Goal: Information Seeking & Learning: Learn about a topic

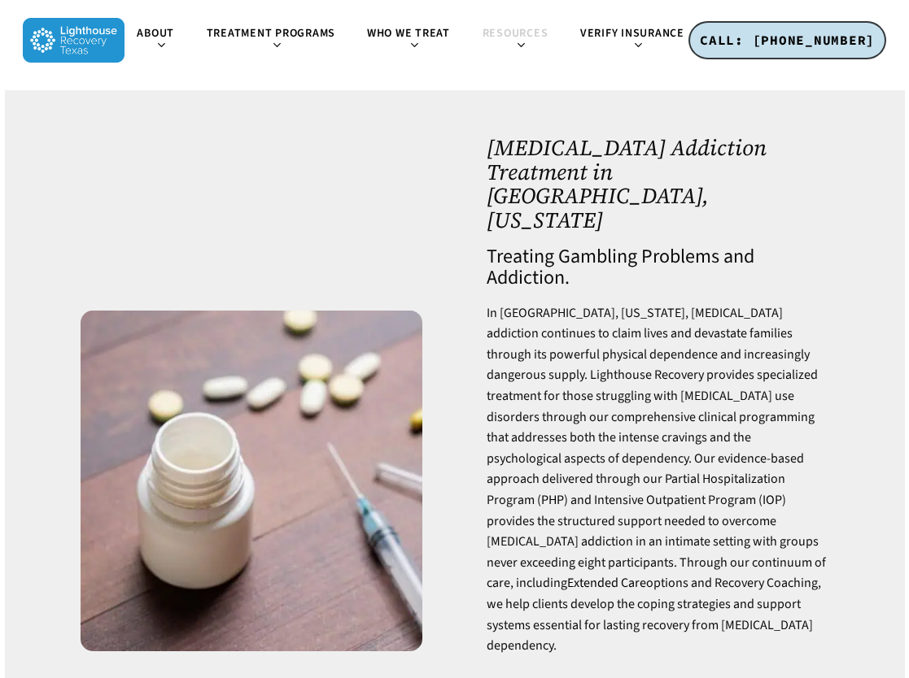
scroll to position [4229, 0]
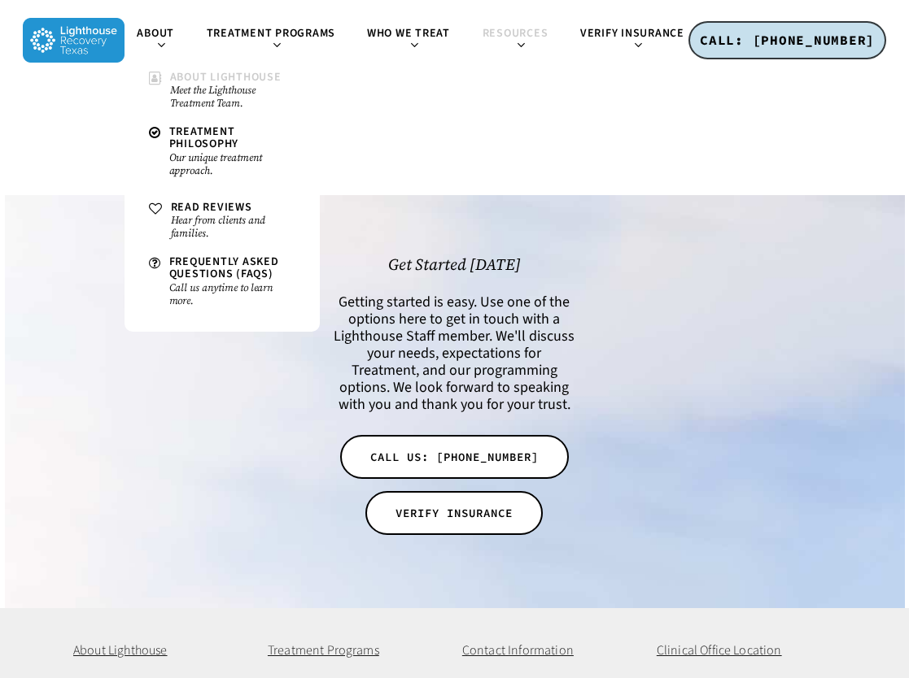
click at [226, 86] on small "Meet the Lighthouse Treatment Team." at bounding box center [232, 97] width 125 height 26
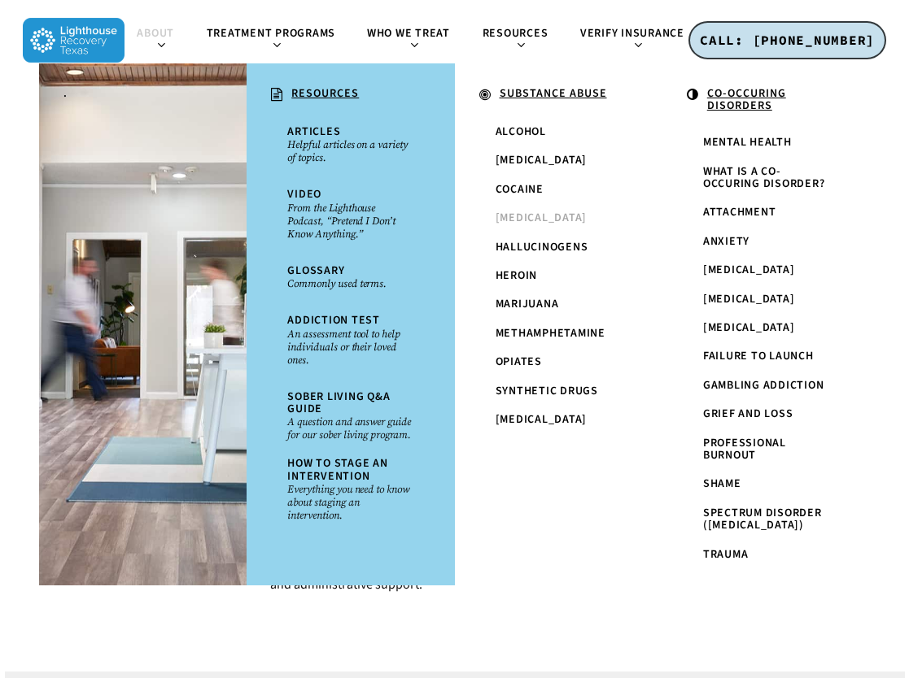
scroll to position [2034, 0]
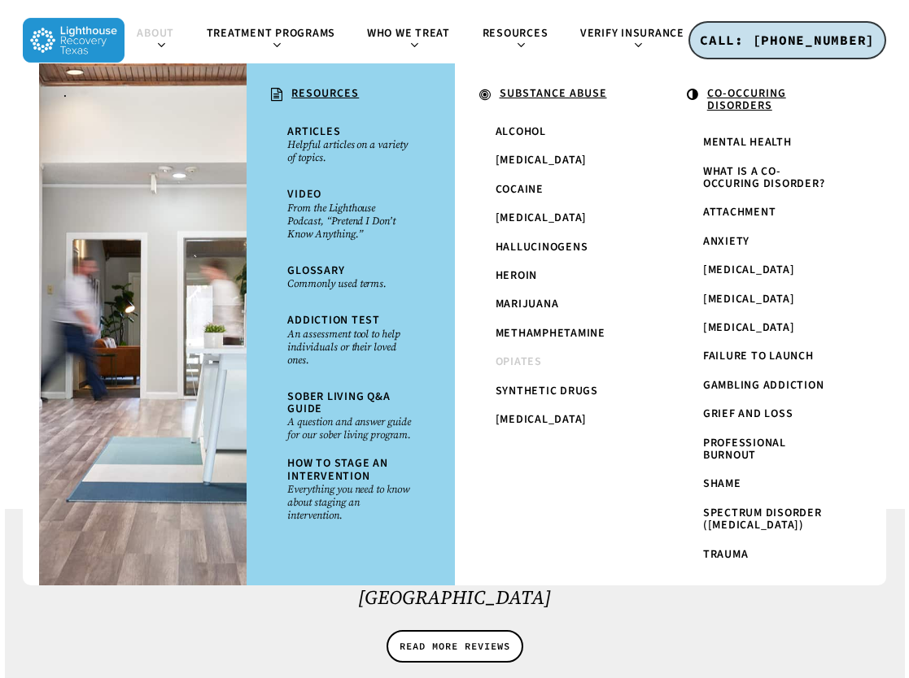
click at [530, 367] on span "Opiates" at bounding box center [518, 362] width 46 height 16
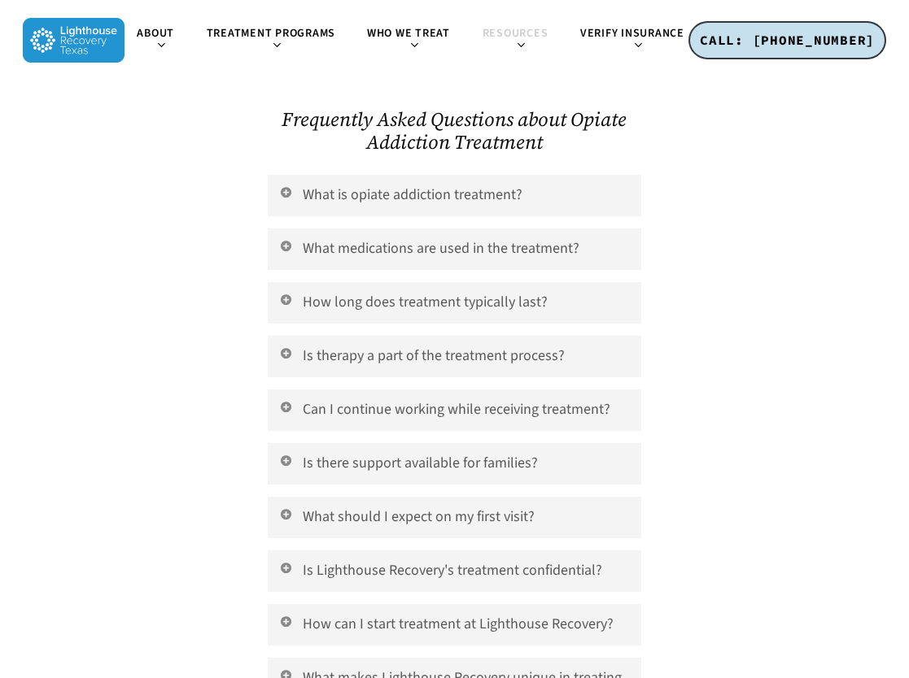
scroll to position [3661, 0]
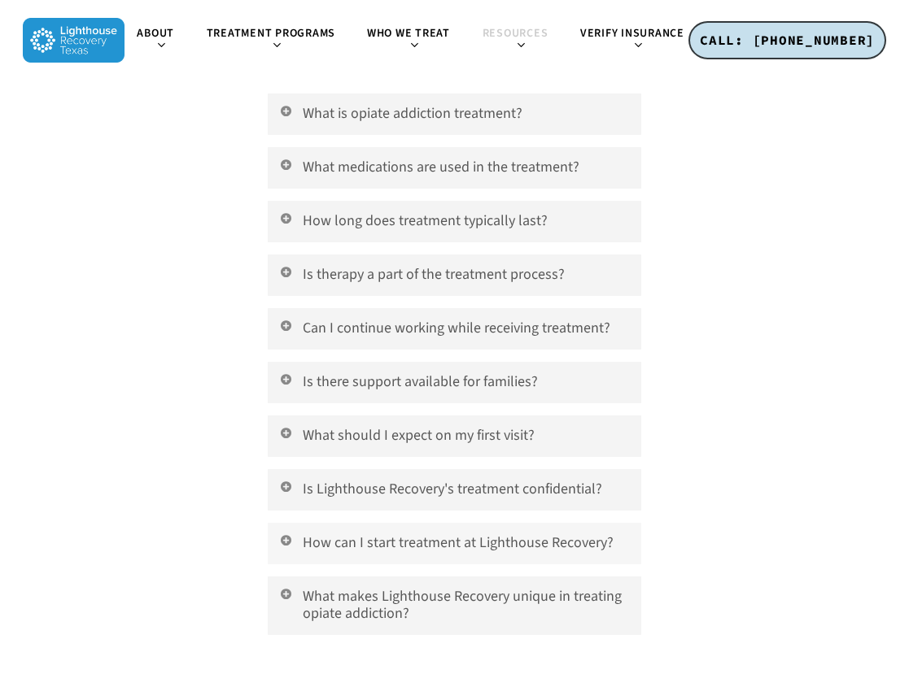
click at [455, 523] on link "How can I start treatment at Lighthouse Recovery?" at bounding box center [454, 543] width 373 height 41
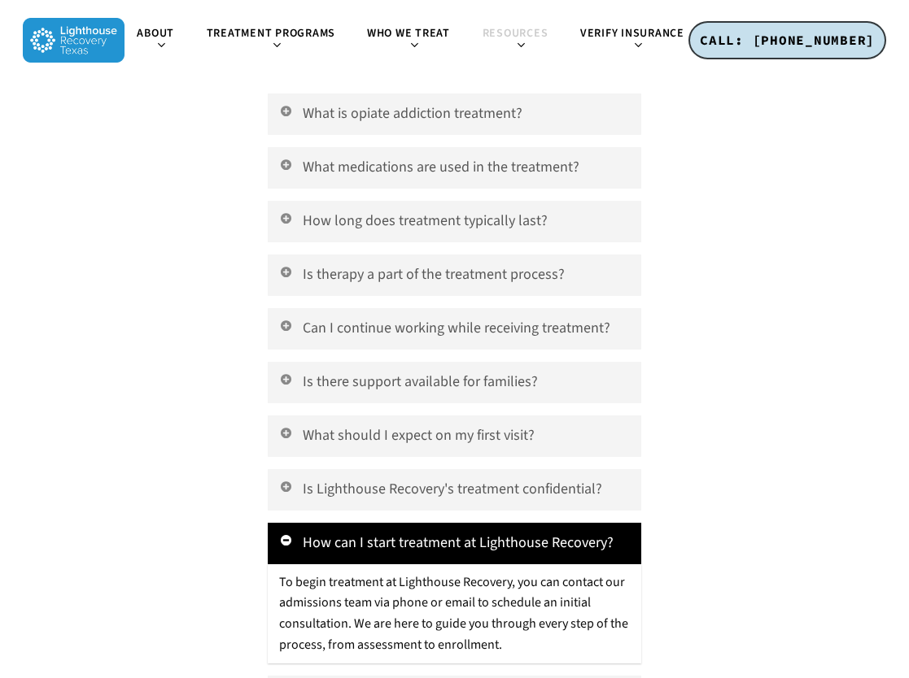
click at [455, 523] on link "How can I start treatment at Lighthouse Recovery?" at bounding box center [454, 543] width 373 height 41
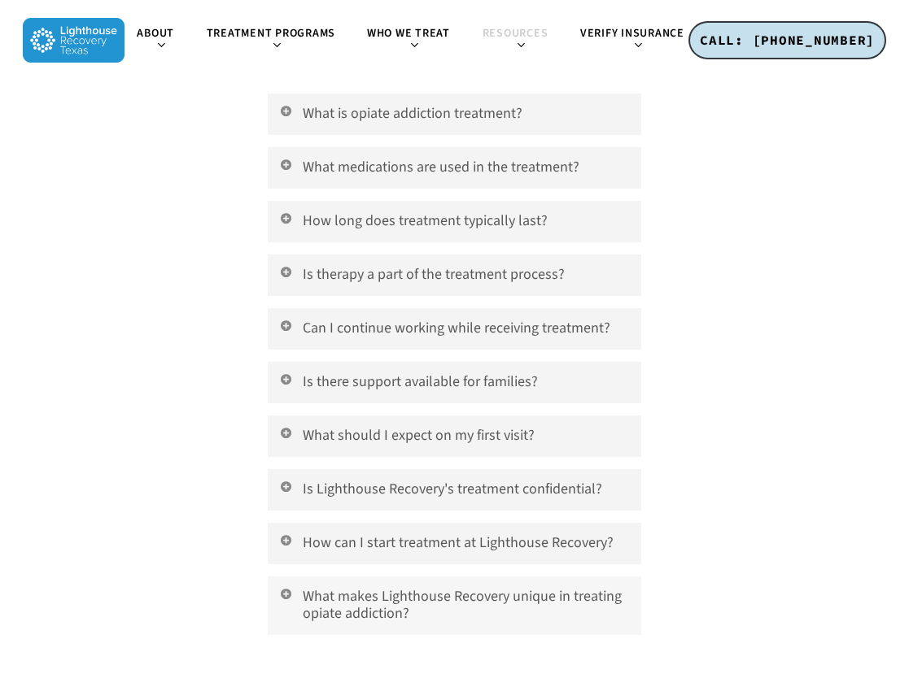
click at [442, 577] on link "What makes Lighthouse Recovery unique in treating opiate addiction?" at bounding box center [454, 606] width 373 height 59
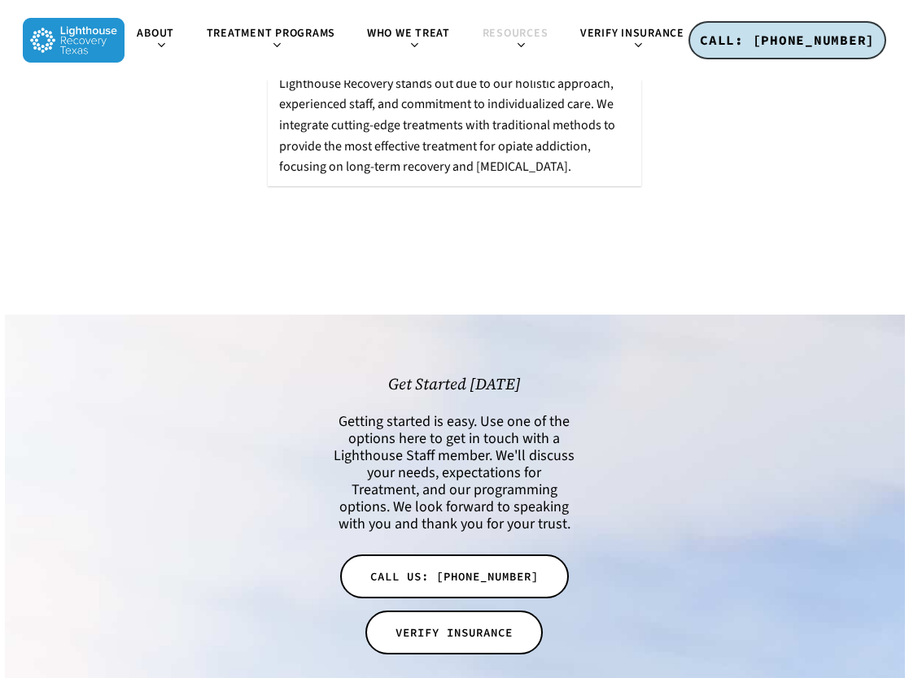
scroll to position [4350, 0]
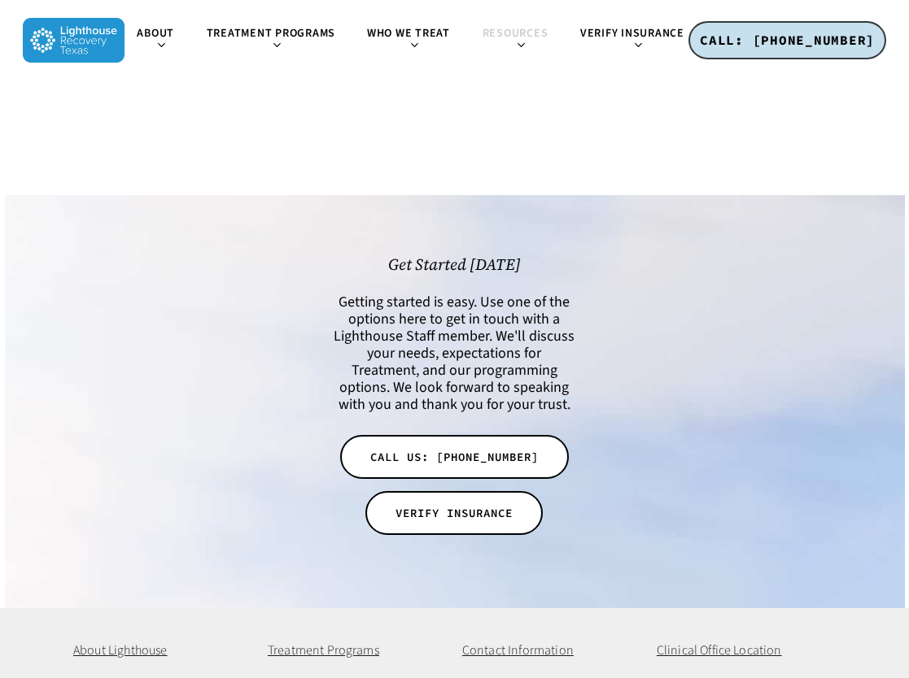
click at [288, 380] on div at bounding box center [194, 401] width 243 height 291
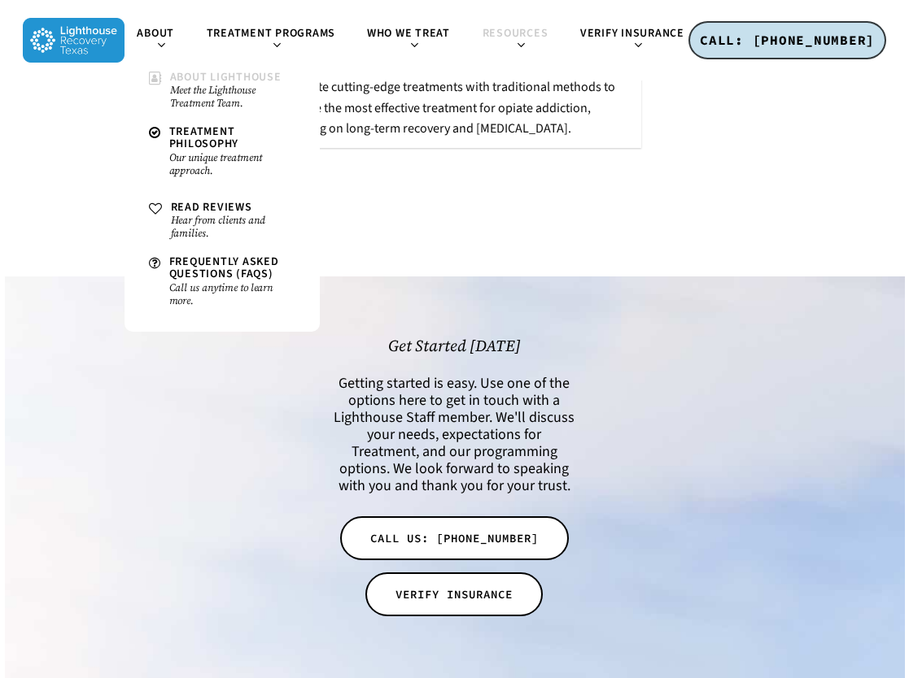
click at [184, 75] on span "About Lighthouse" at bounding box center [225, 77] width 111 height 16
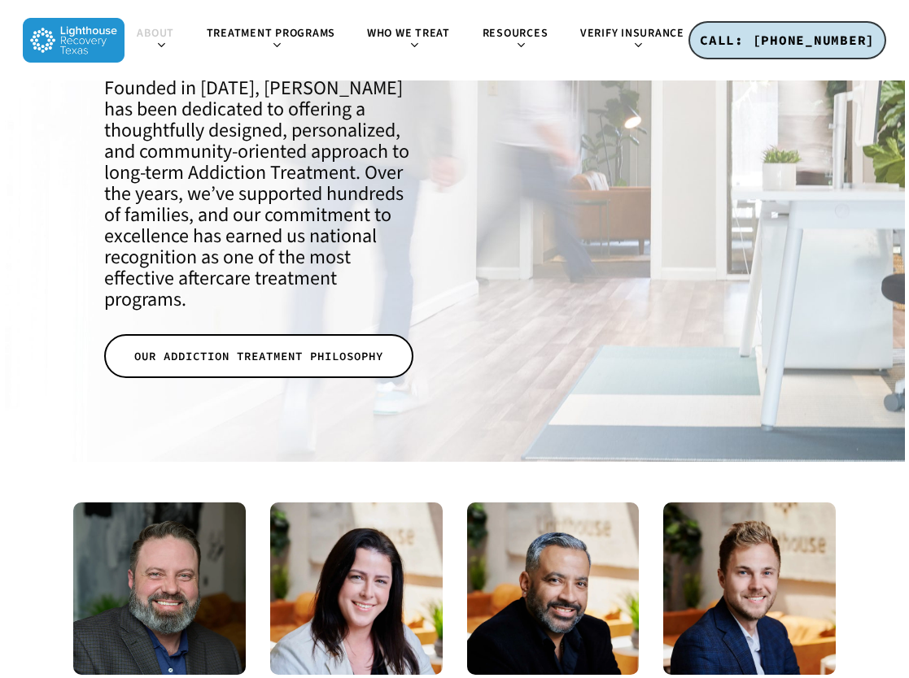
scroll to position [569, 0]
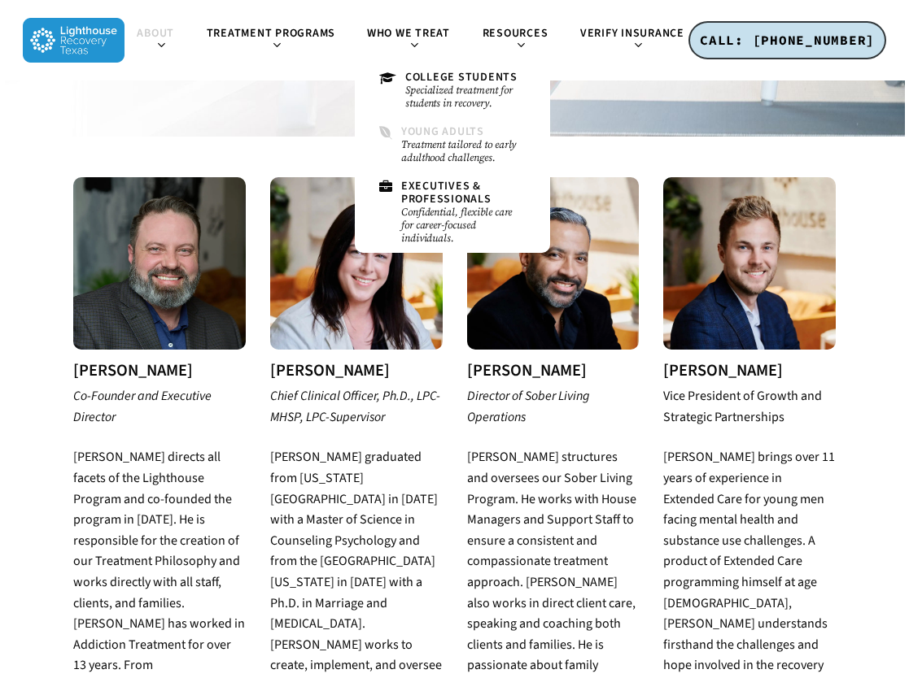
click at [445, 133] on span "Young Adults" at bounding box center [442, 132] width 83 height 16
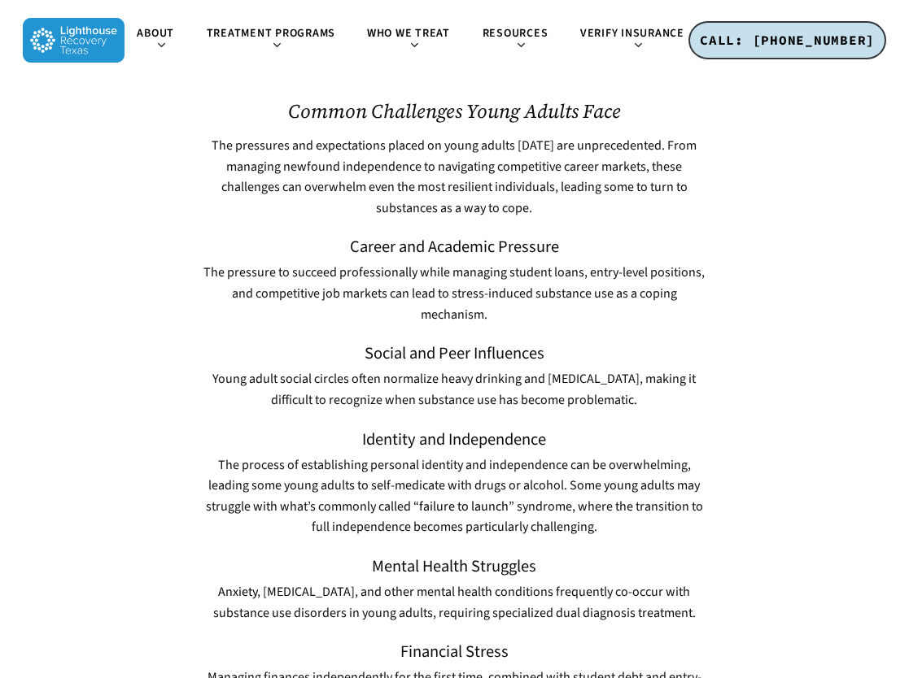
scroll to position [1139, 0]
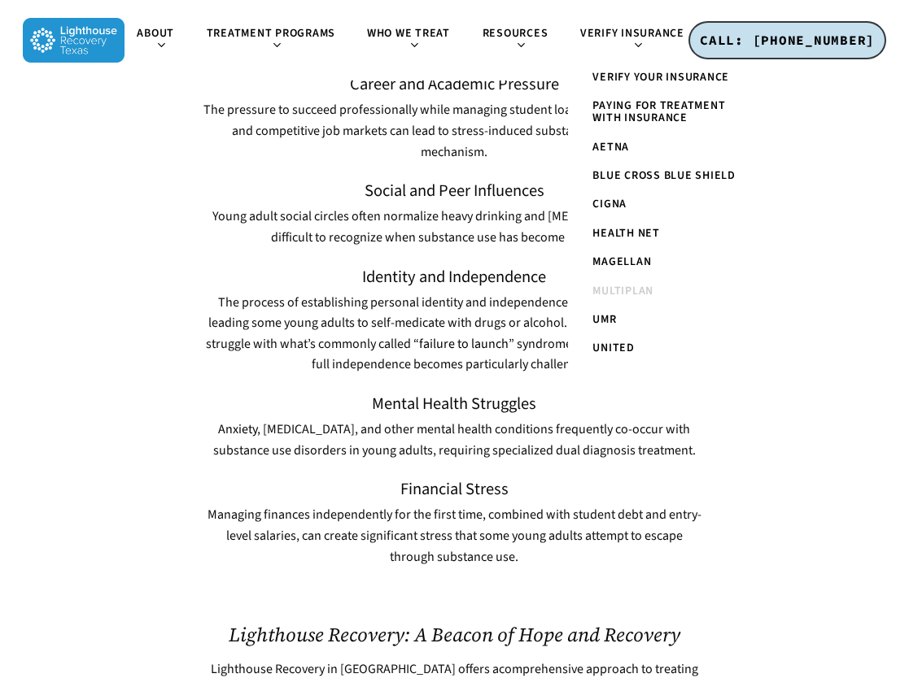
click at [617, 296] on span "Multiplan" at bounding box center [622, 291] width 61 height 16
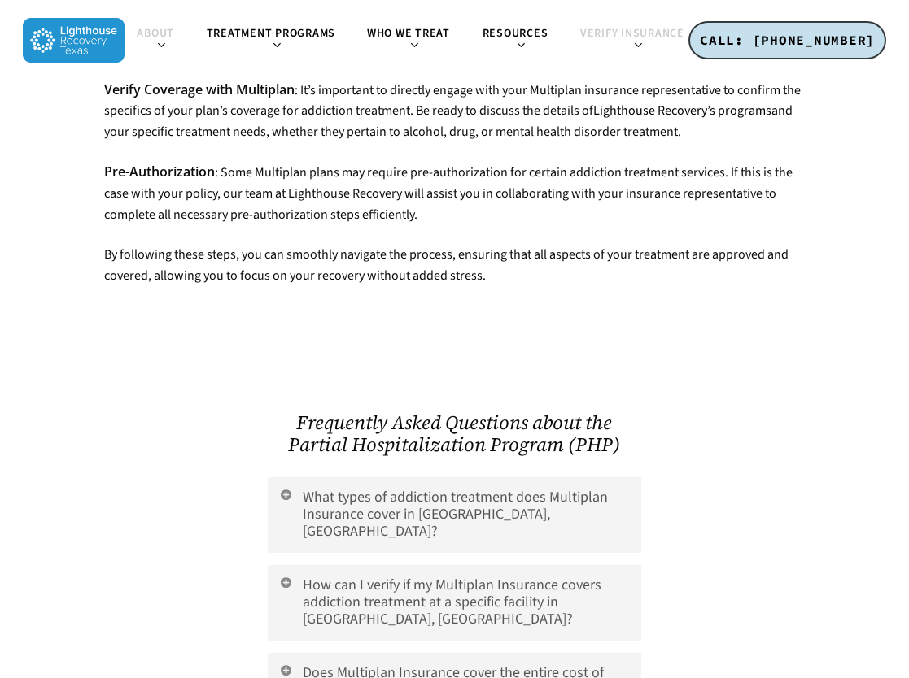
scroll to position [3459, 0]
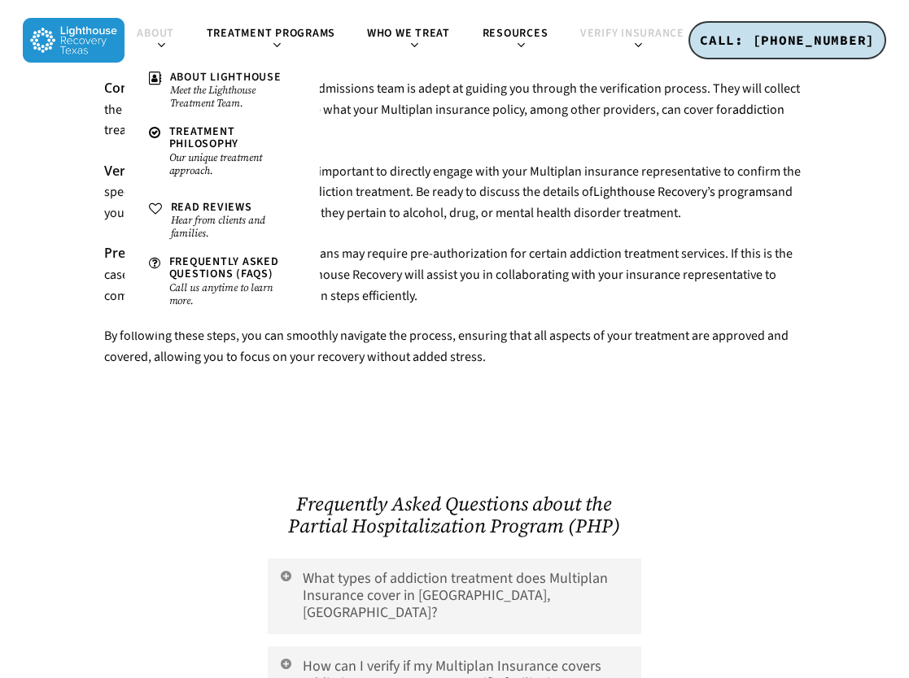
click at [139, 41] on link "About" at bounding box center [159, 40] width 71 height 25
click at [152, 27] on span "About" at bounding box center [155, 33] width 37 height 16
click at [207, 95] on small "Meet the Lighthouse Treatment Team." at bounding box center [232, 97] width 125 height 26
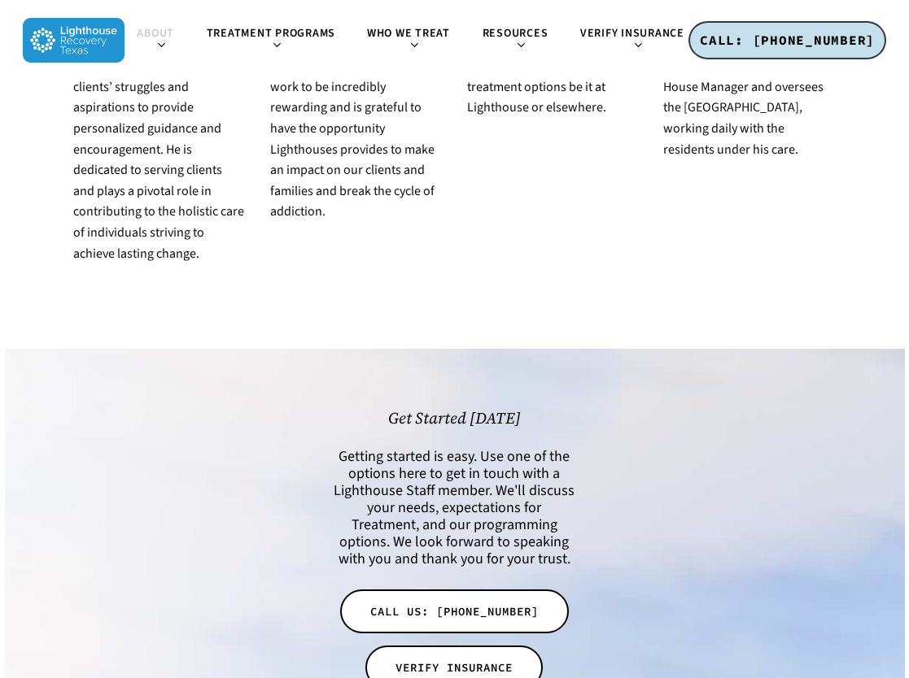
scroll to position [3574, 0]
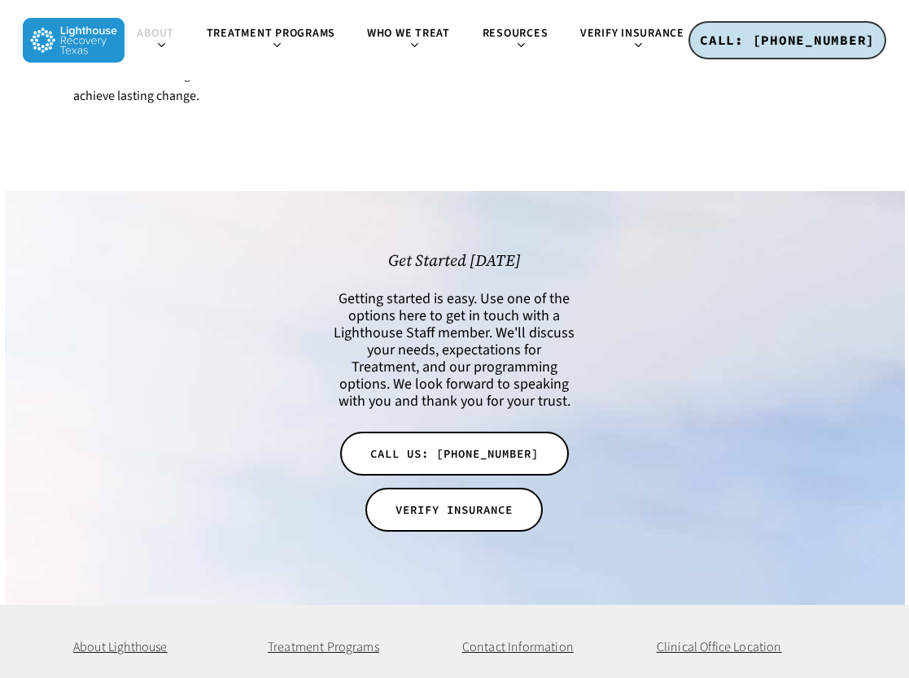
click at [146, 639] on span "About Lighthouse" at bounding box center [120, 648] width 94 height 18
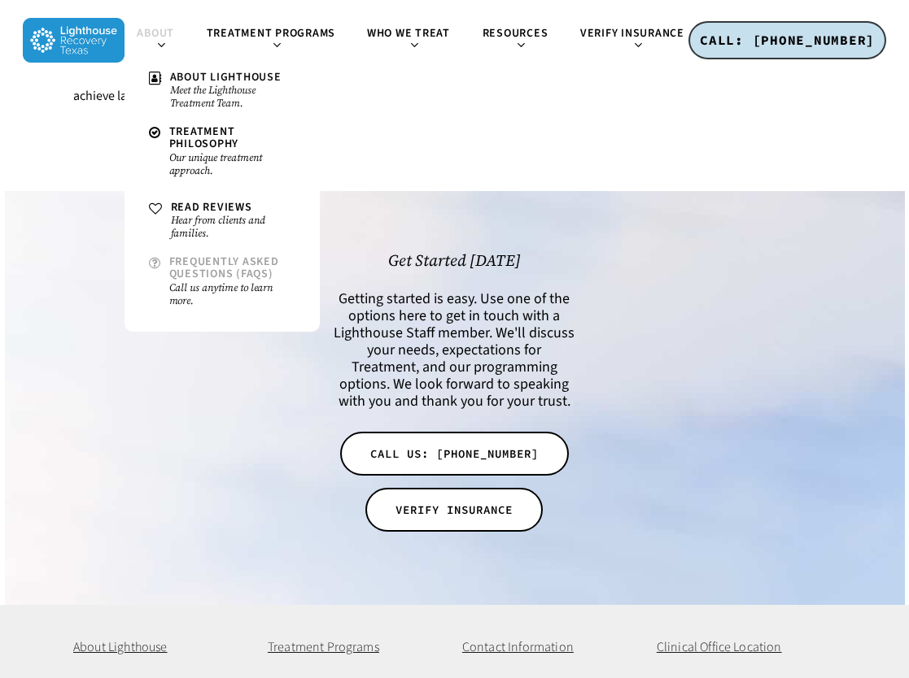
click at [244, 289] on small "Call us anytime to learn more." at bounding box center [232, 294] width 126 height 26
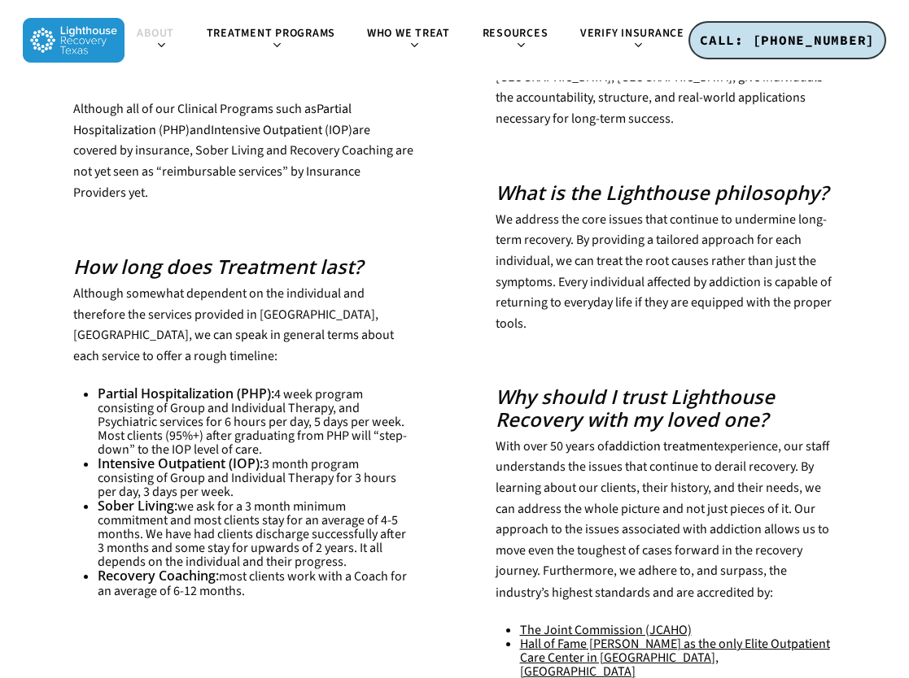
scroll to position [759, 0]
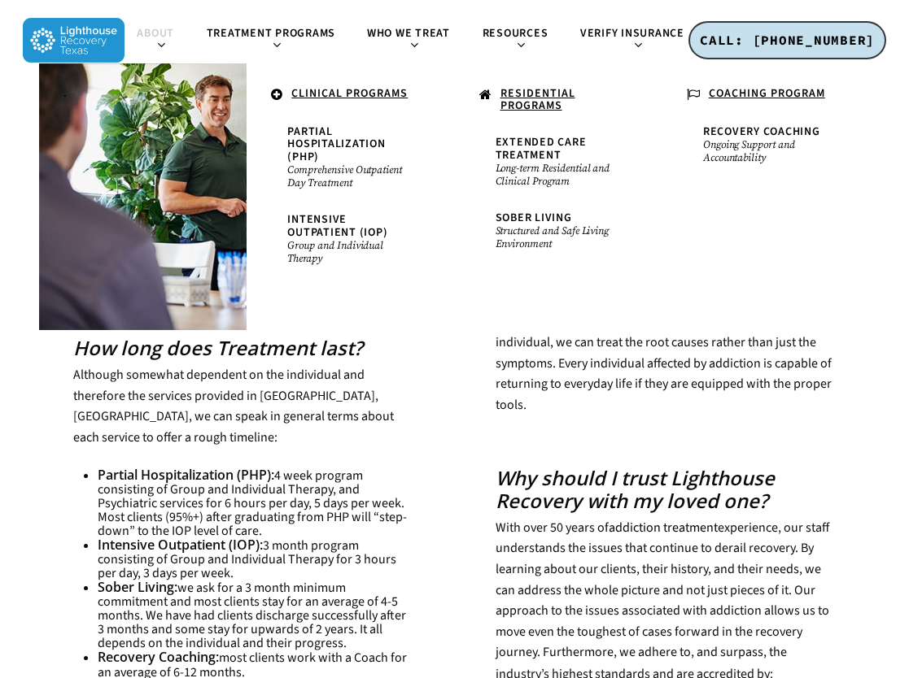
click at [696, 93] on icon at bounding box center [694, 95] width 14 height 15
click at [726, 85] on u "COACHING PROGRAM" at bounding box center [767, 93] width 116 height 16
click at [744, 87] on u "COACHING PROGRAM" at bounding box center [767, 93] width 116 height 16
click at [743, 104] on link "COACHING PROGRAM" at bounding box center [765, 95] width 175 height 31
click at [743, 95] on u "COACHING PROGRAM" at bounding box center [767, 93] width 116 height 16
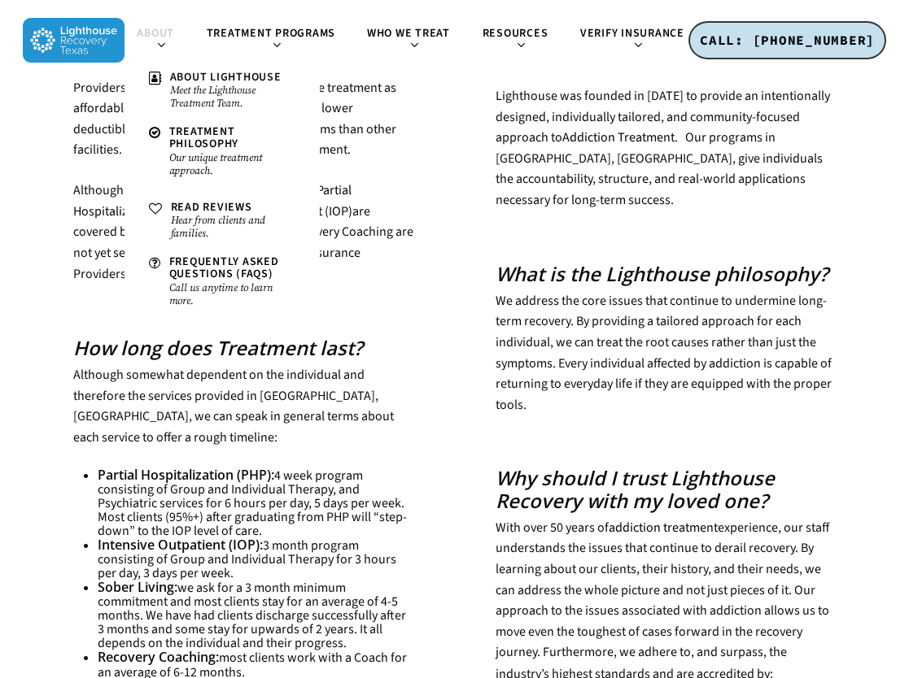
click at [80, 37] on img at bounding box center [74, 40] width 102 height 45
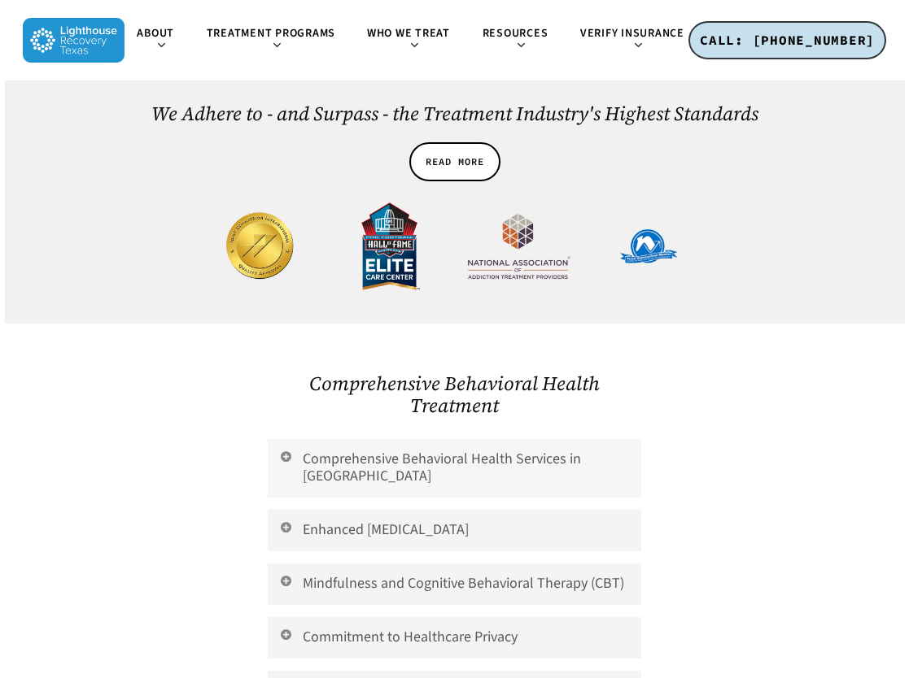
scroll to position [3579, 0]
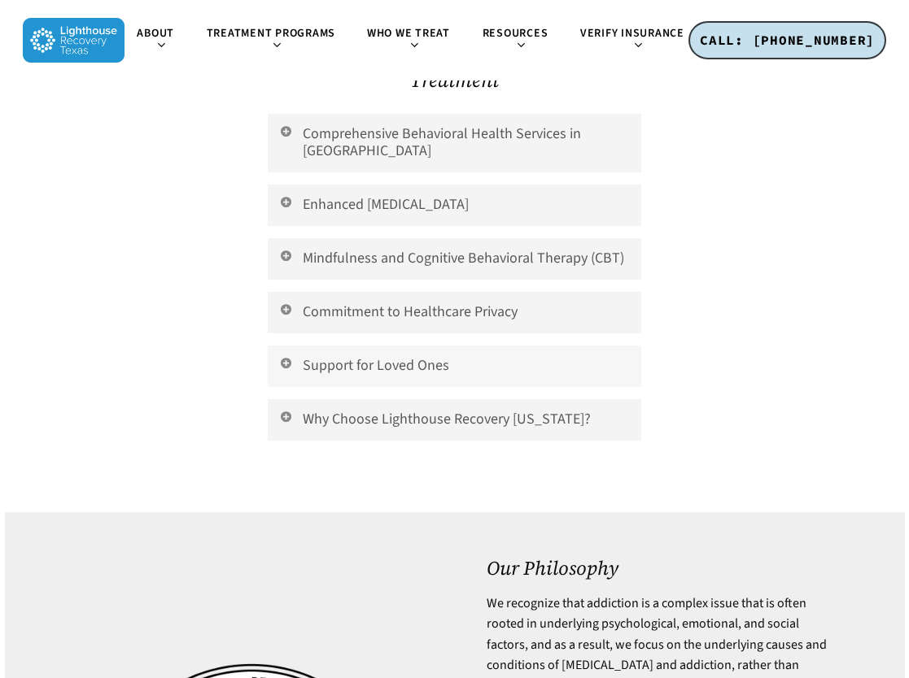
click at [430, 346] on link "Support for Loved Ones" at bounding box center [454, 366] width 373 height 41
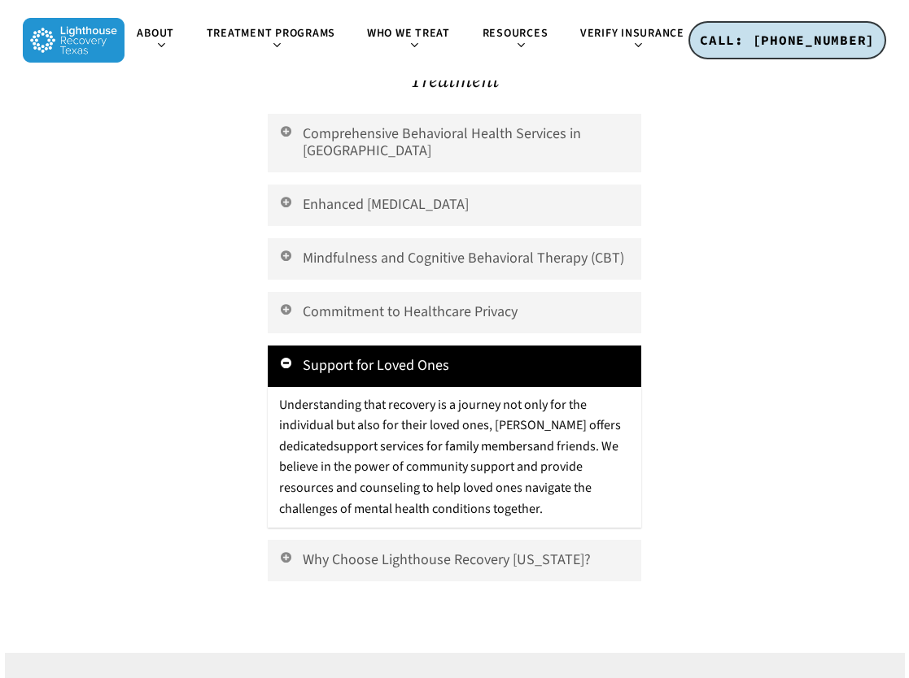
click at [433, 346] on link "Support for Loved Ones" at bounding box center [454, 366] width 373 height 41
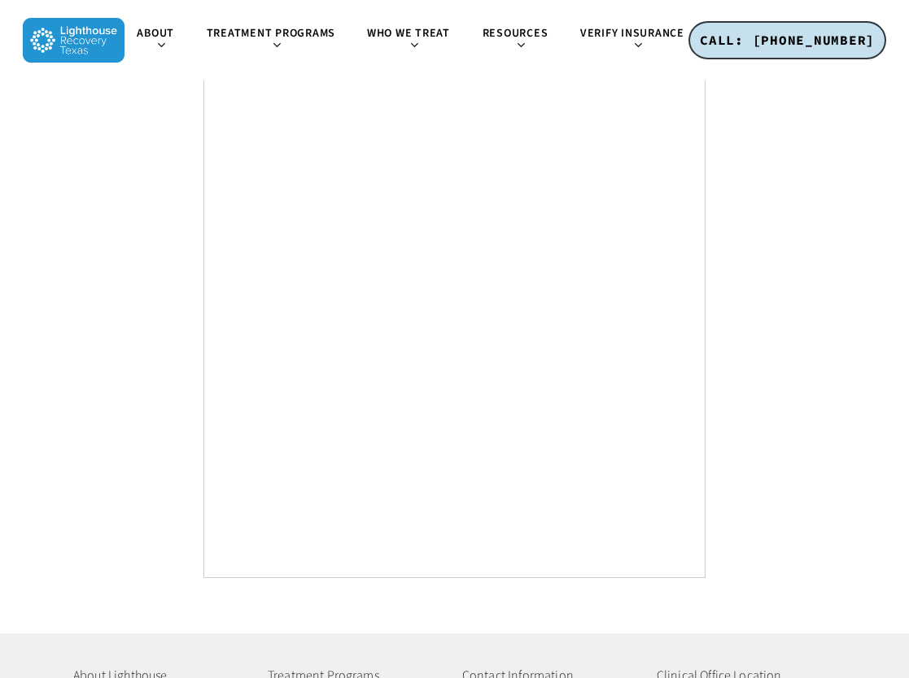
scroll to position [6202, 0]
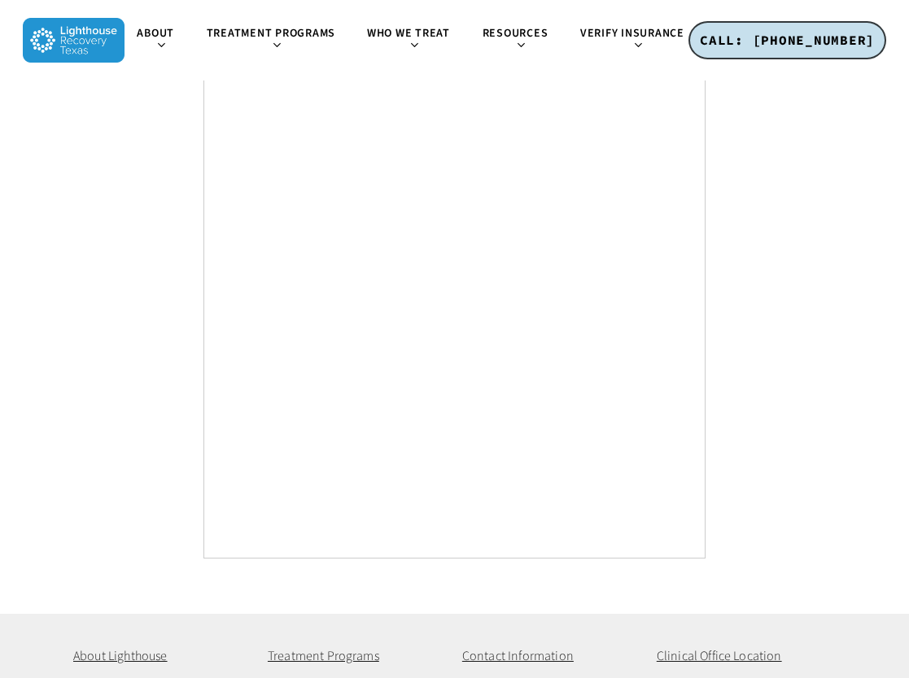
click at [85, 37] on img at bounding box center [74, 40] width 102 height 45
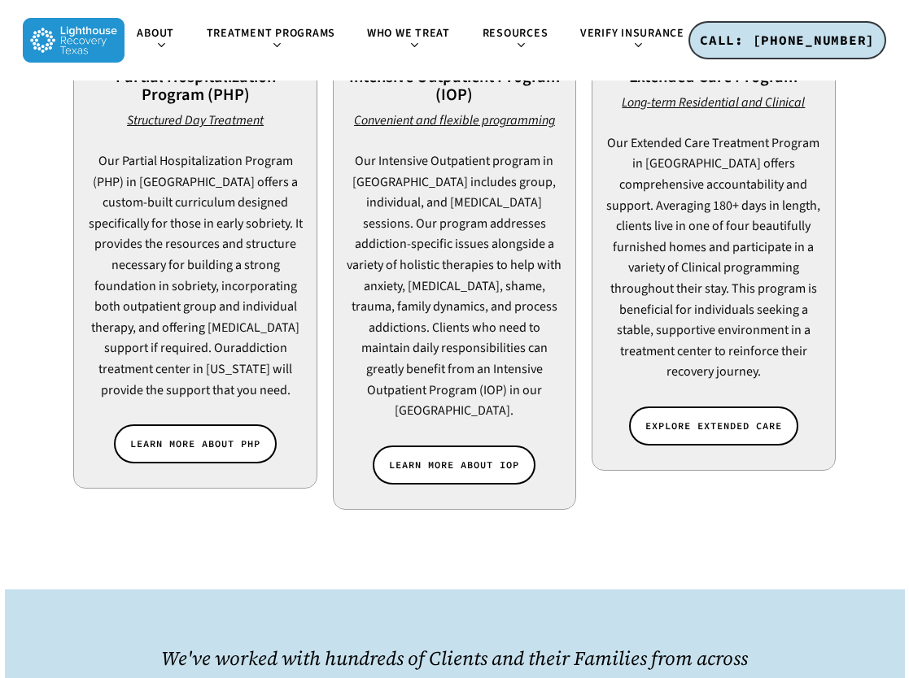
scroll to position [1546, 0]
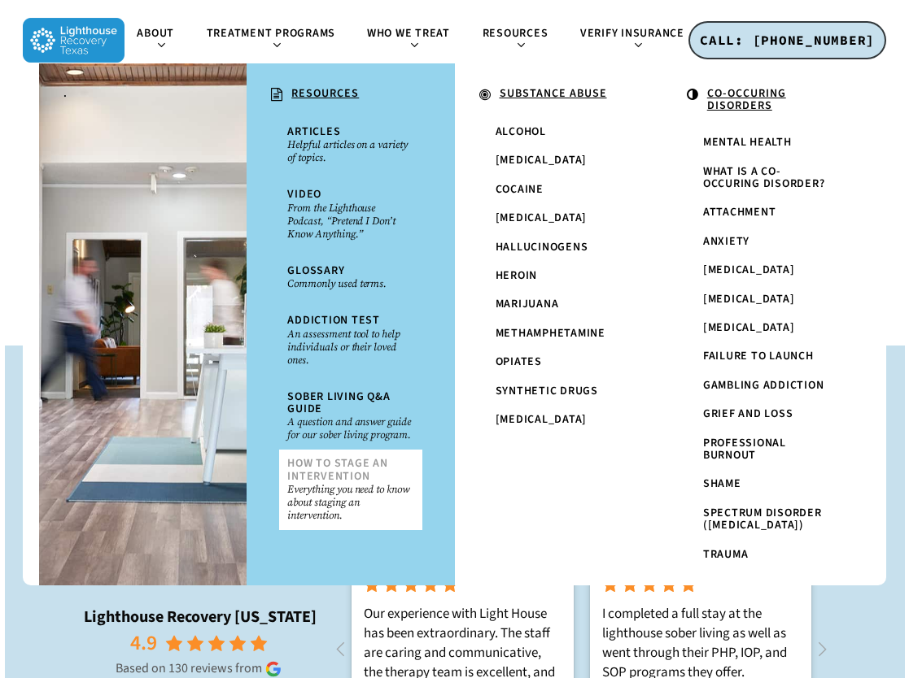
click at [326, 487] on small "Everything you need to know about staging an intervention." at bounding box center [350, 502] width 126 height 39
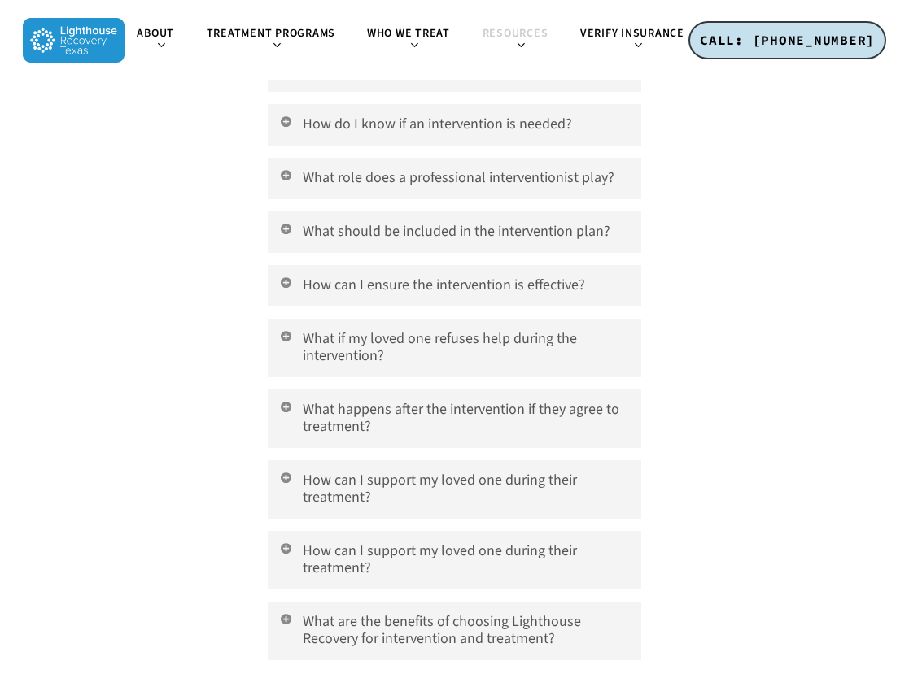
scroll to position [5450, 0]
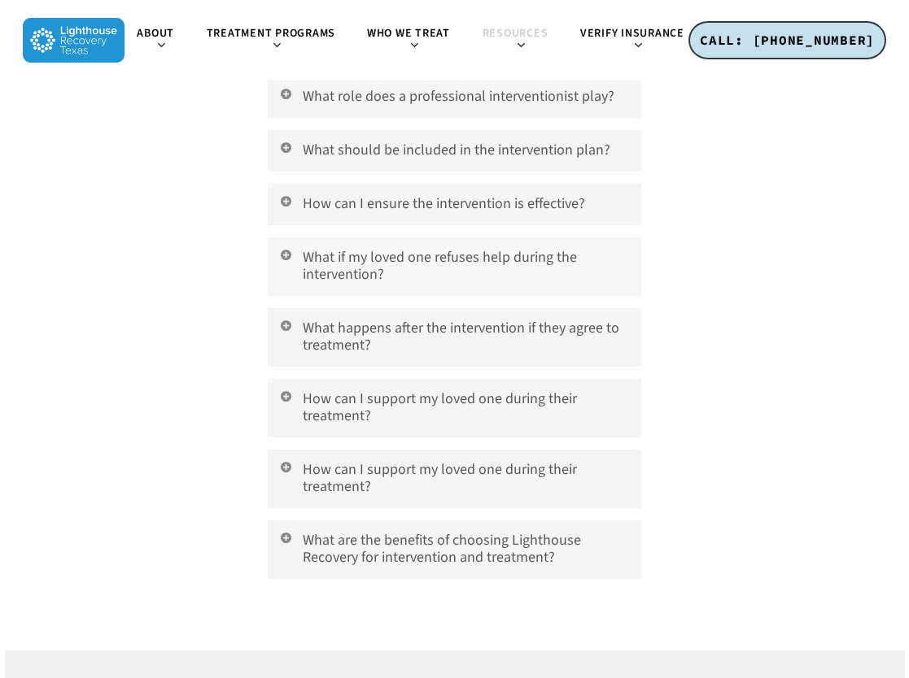
click at [441, 238] on link "What if my loved one refuses help during the intervention?" at bounding box center [454, 267] width 373 height 59
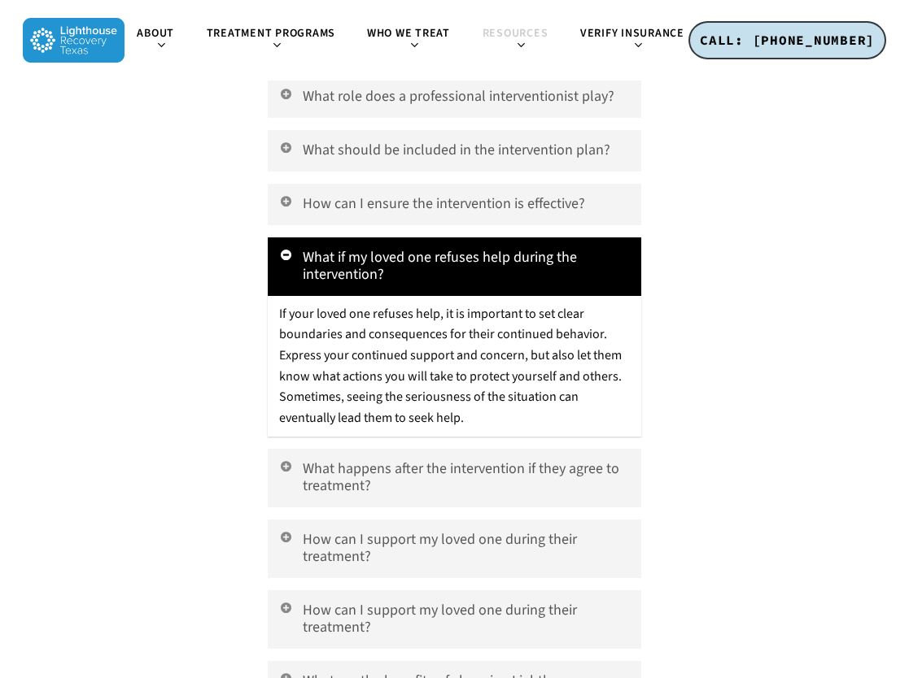
click at [441, 238] on link "What if my loved one refuses help during the intervention?" at bounding box center [454, 267] width 373 height 59
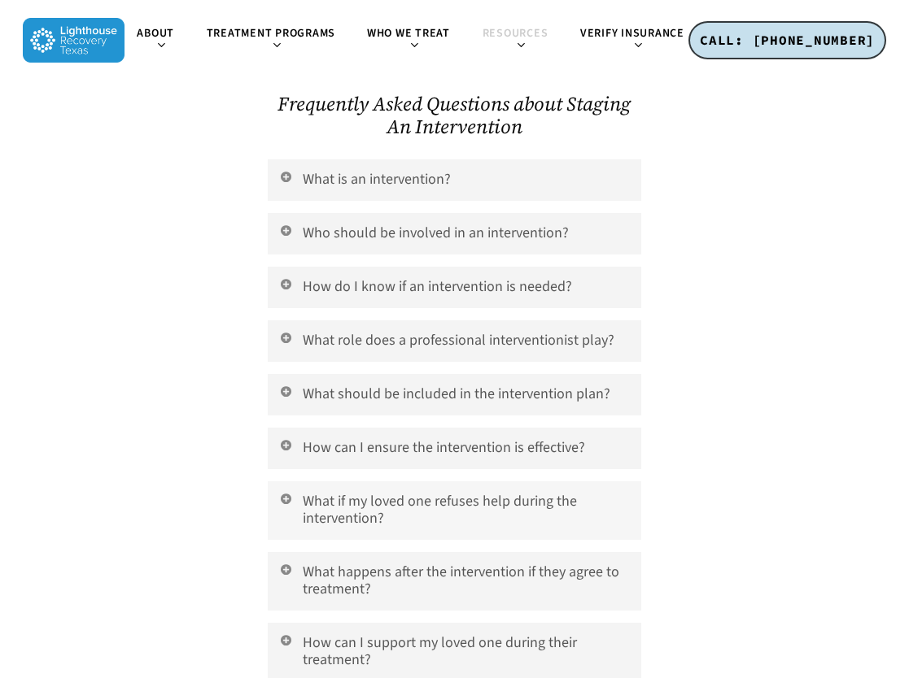
scroll to position [5125, 0]
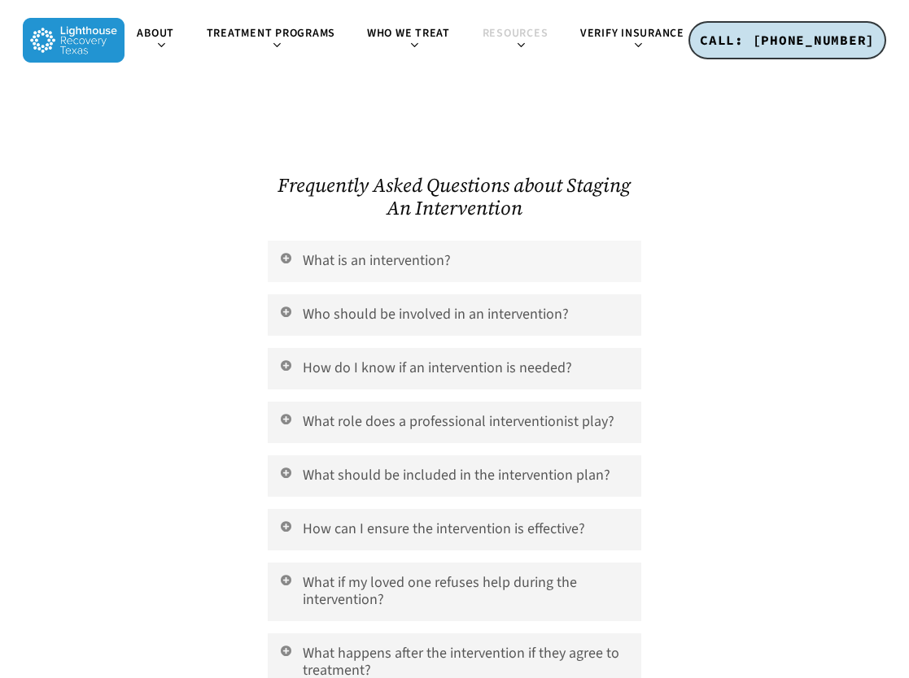
click at [364, 241] on link "What is an intervention?" at bounding box center [454, 261] width 373 height 41
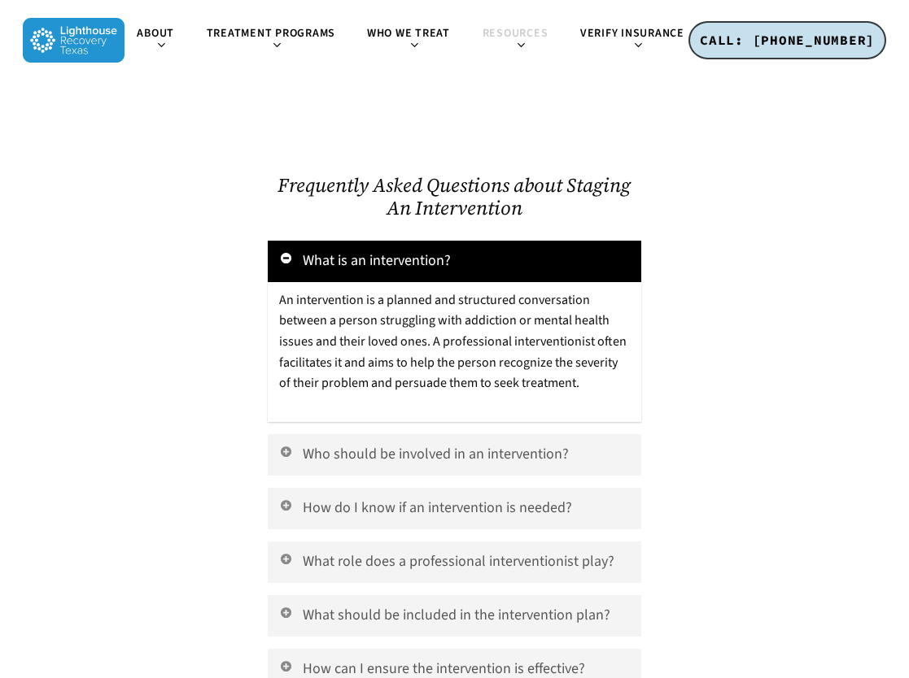
click at [364, 241] on link "What is an intervention?" at bounding box center [454, 261] width 373 height 41
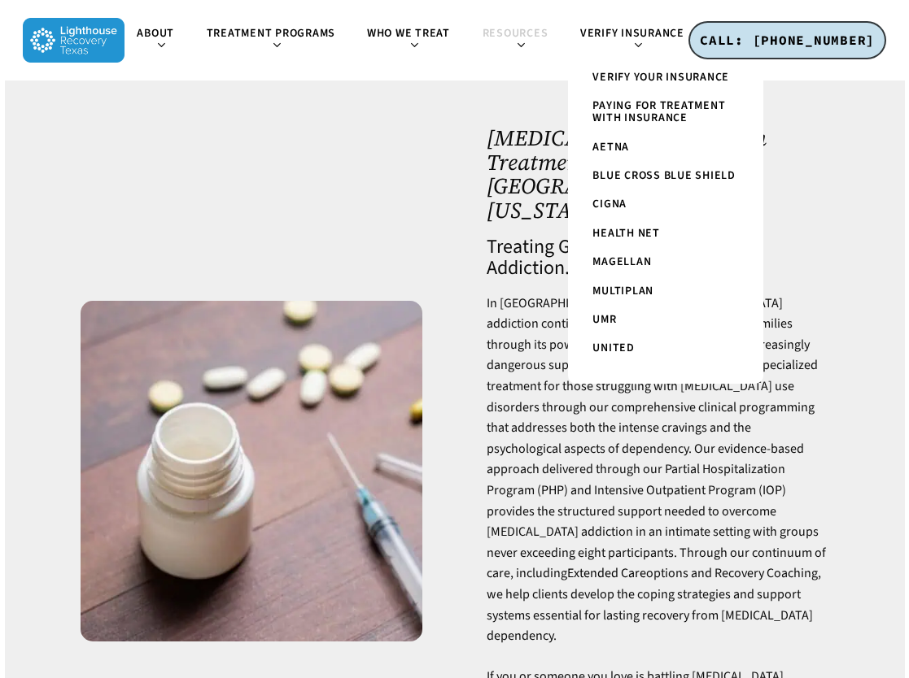
click at [655, 104] on span "Paying for Treatment with Insurance" at bounding box center [658, 112] width 133 height 28
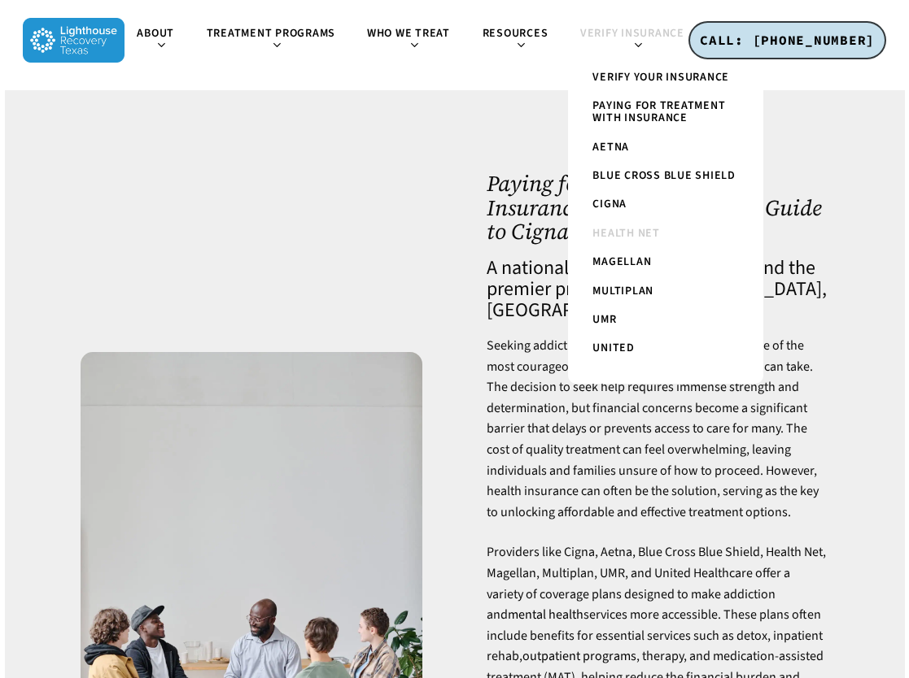
click at [639, 232] on span "Health Net" at bounding box center [626, 233] width 68 height 16
click at [649, 238] on span "Health Net" at bounding box center [626, 233] width 68 height 16
click at [634, 33] on span "Verify Insurance" at bounding box center [632, 33] width 104 height 16
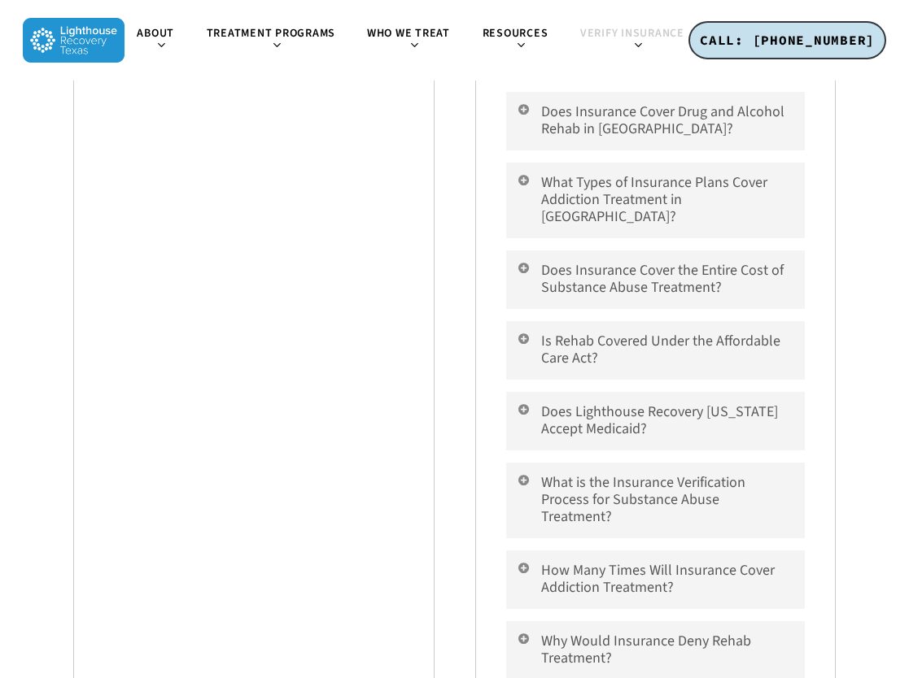
scroll to position [1627, 0]
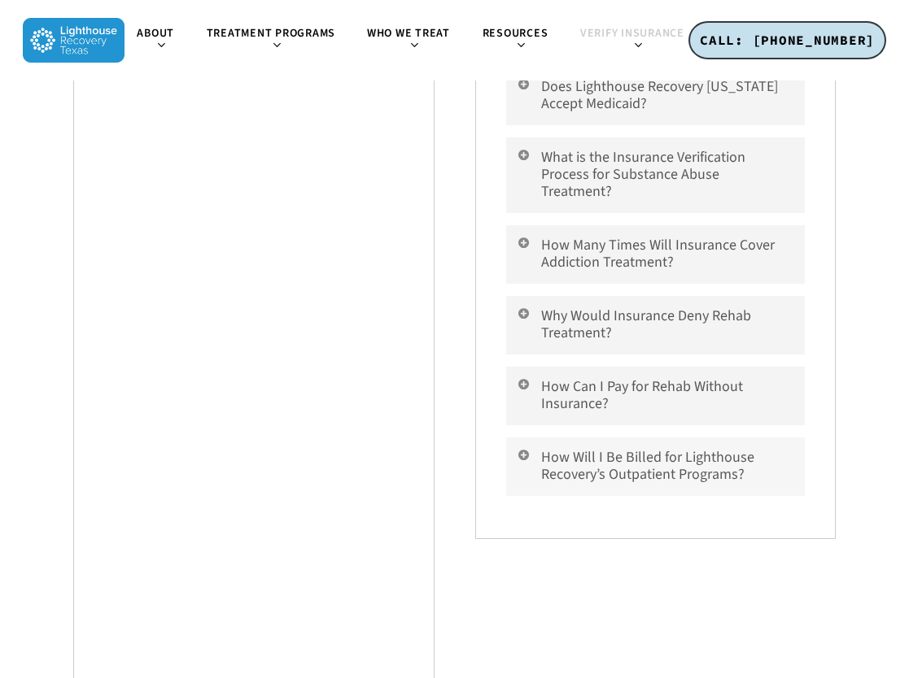
click at [715, 438] on link "How Will I Be Billed for Lighthouse Recovery’s Outpatient Programs?" at bounding box center [655, 467] width 299 height 59
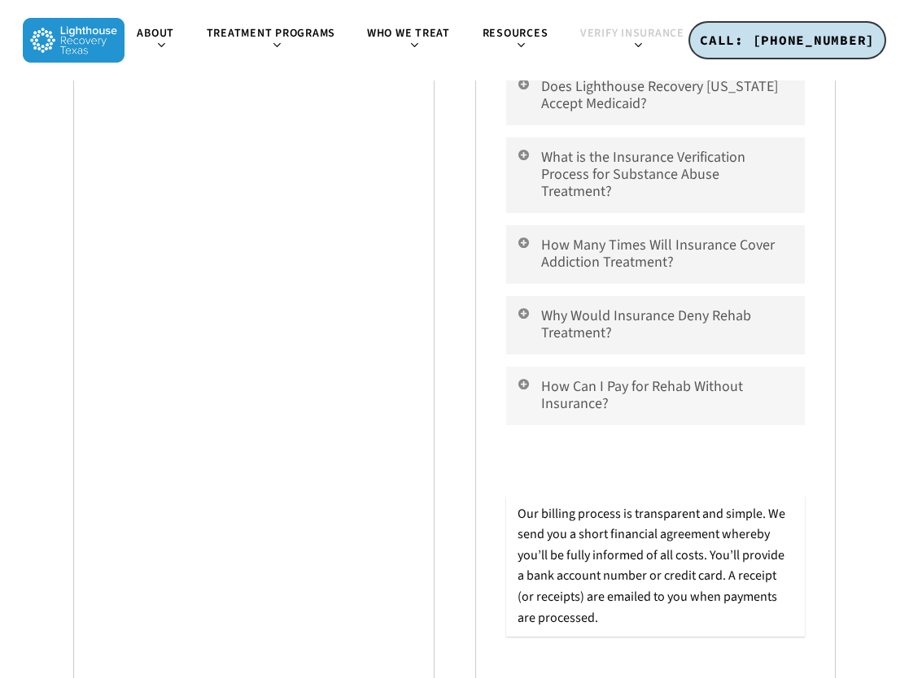
click at [654, 367] on link "How Can I Pay for Rehab Without Insurance?" at bounding box center [655, 396] width 299 height 59
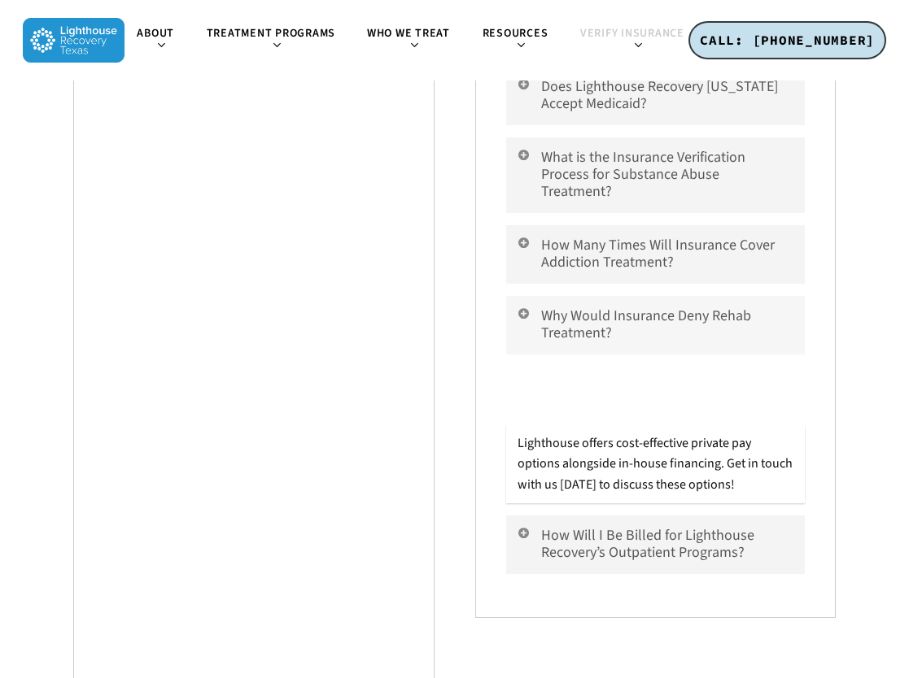
click at [645, 296] on link "Why Would Insurance Deny Rehab Treatment?" at bounding box center [655, 325] width 299 height 59
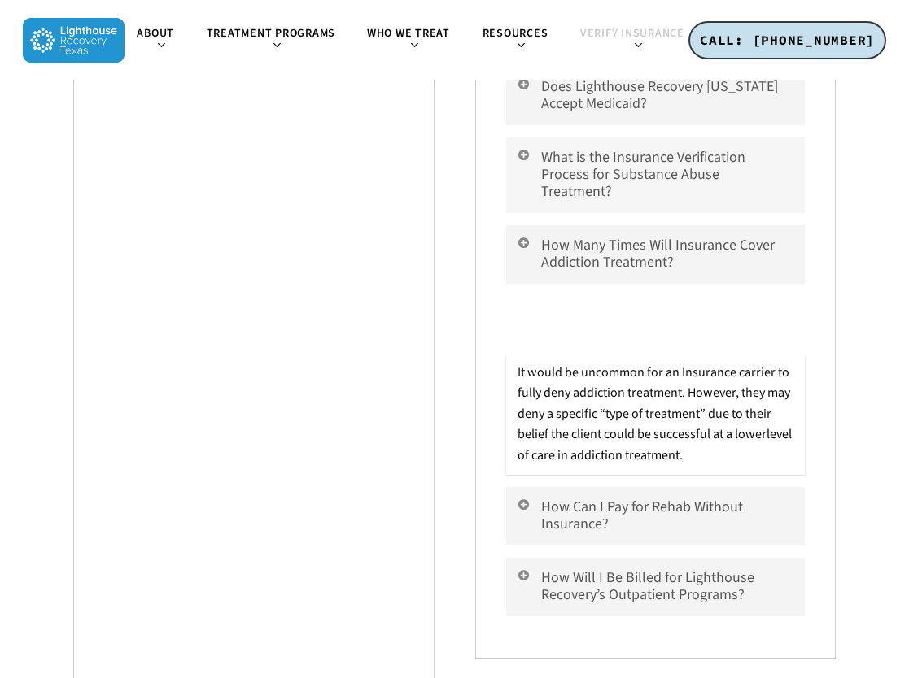
scroll to position [1464, 0]
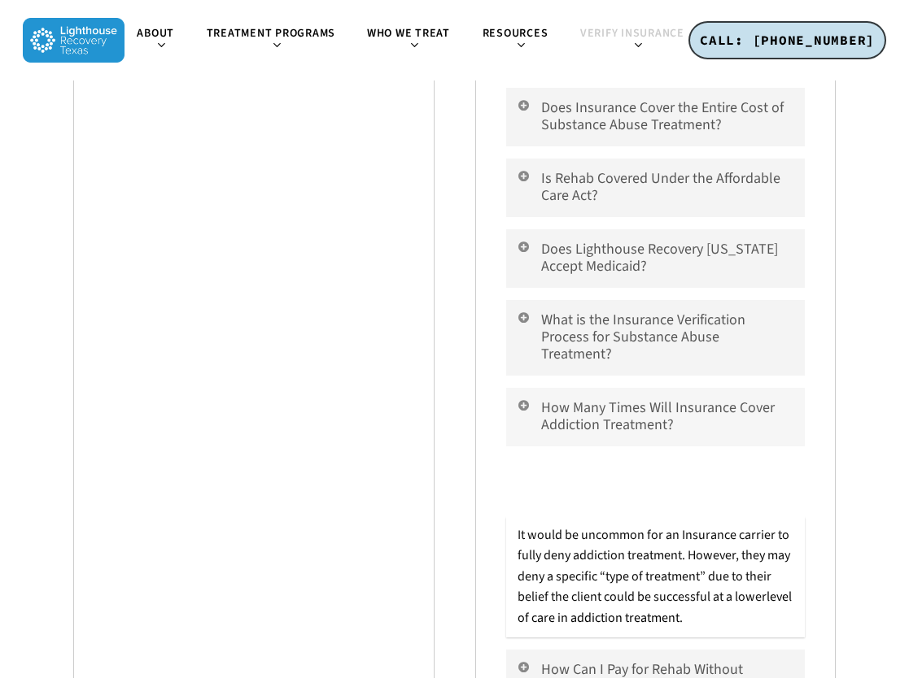
click at [663, 388] on link "How Many Times Will Insurance Cover Addiction Treatment?" at bounding box center [655, 417] width 299 height 59
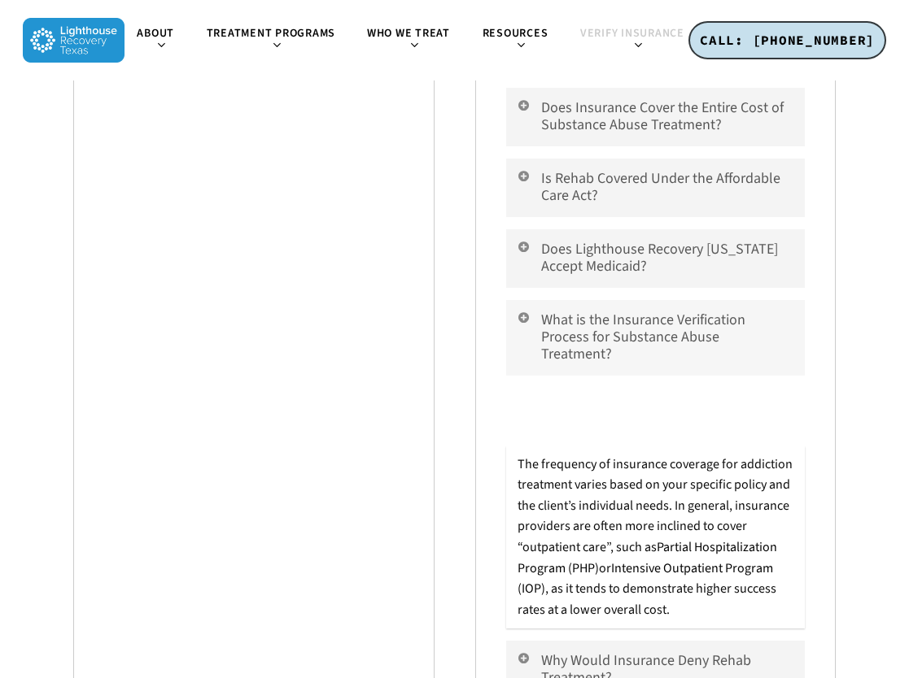
click at [665, 300] on link "What is the Insurance Verification Process for Substance Abuse Treatment?" at bounding box center [655, 338] width 299 height 76
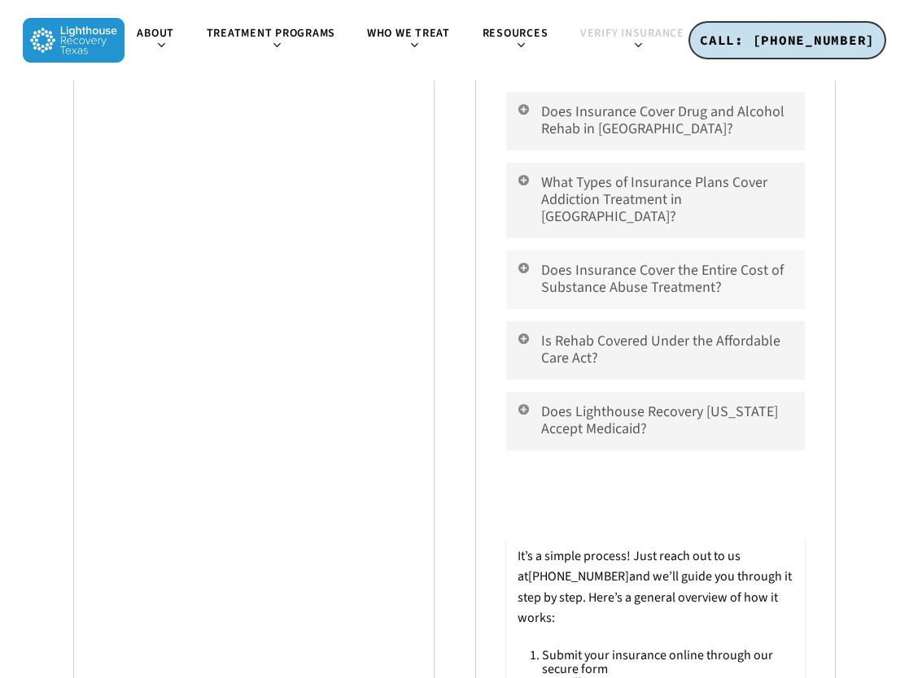
scroll to position [1220, 0]
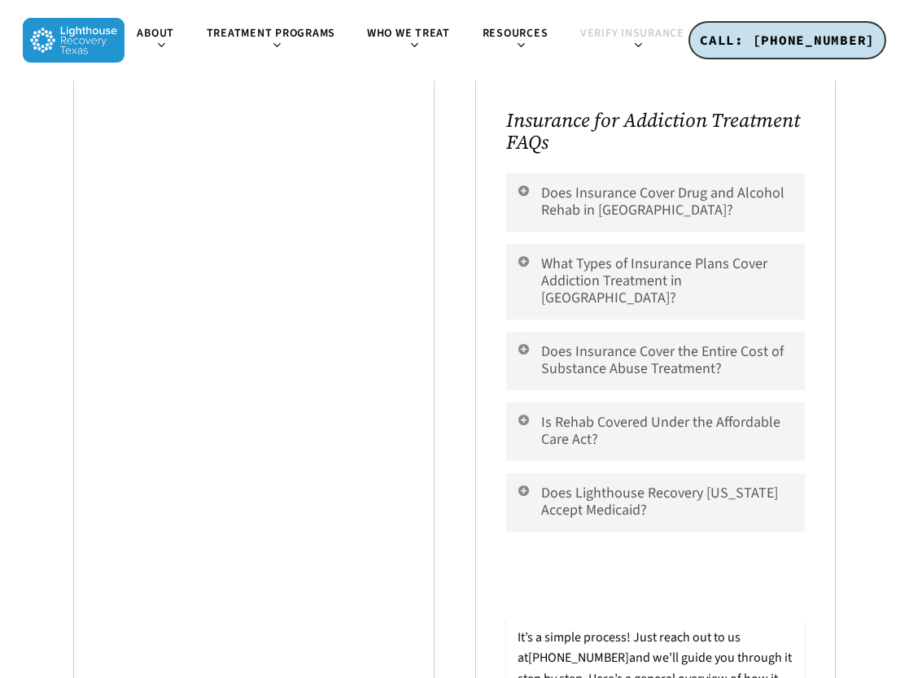
click at [635, 425] on div "Does Insurance Cover Drug and Alcohol Rehab in Dallas? Insurance coverage for d…" at bounding box center [655, 635] width 299 height 925
click at [644, 414] on link "Is Rehab Covered Under the Affordable Care Act?" at bounding box center [655, 432] width 299 height 59
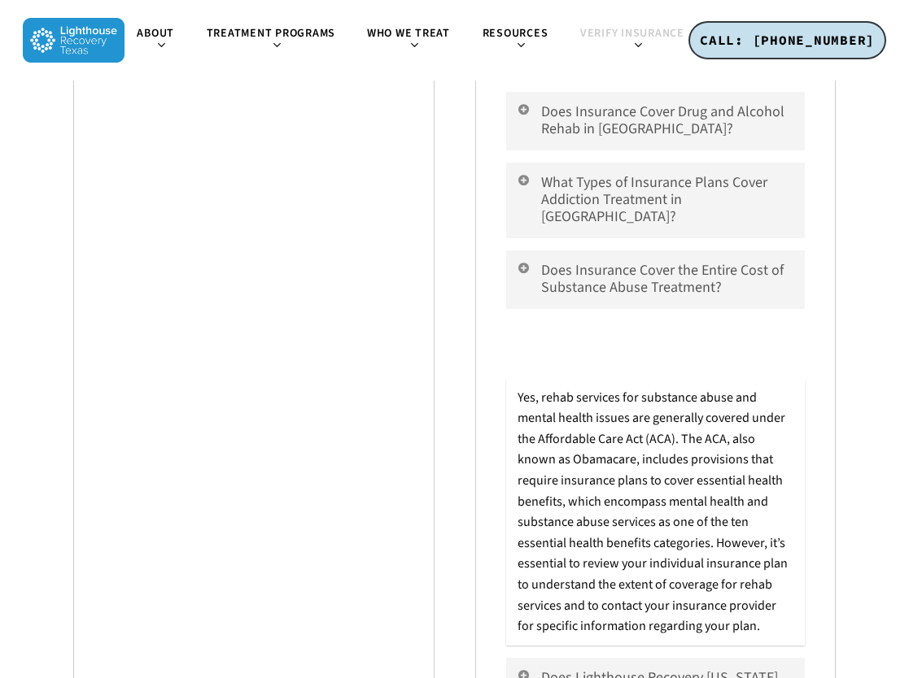
scroll to position [1139, 0]
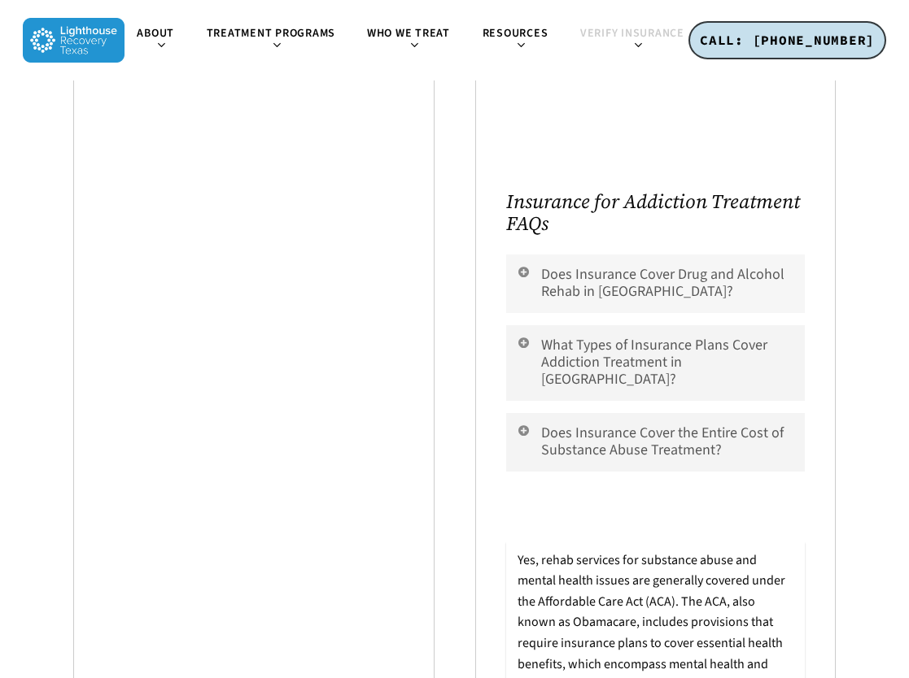
click at [630, 270] on link "Does Insurance Cover Drug and Alcohol Rehab in Dallas?" at bounding box center [655, 284] width 299 height 59
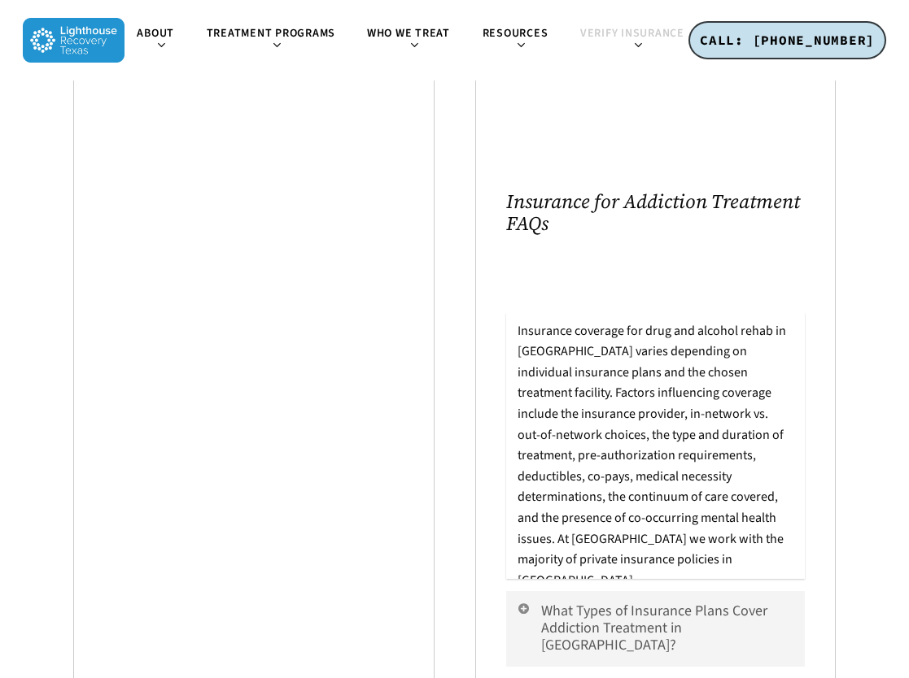
click at [630, 270] on link "Does Insurance Cover Drug and Alcohol Rehab in Dallas?" at bounding box center [655, 284] width 299 height 59
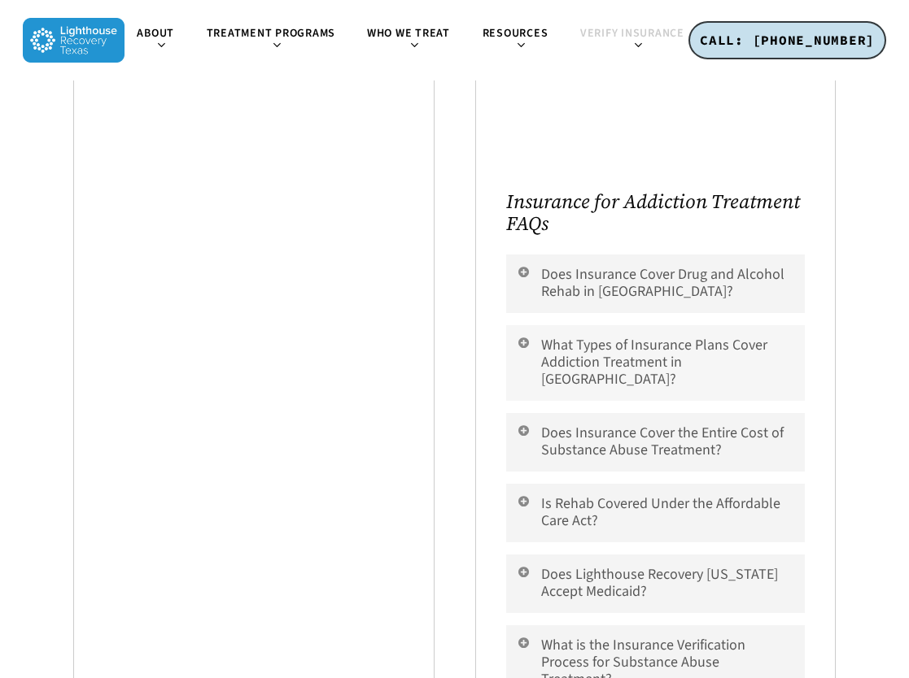
click at [608, 339] on link "What Types of Insurance Plans Cover Addiction Treatment in Dallas?" at bounding box center [655, 363] width 299 height 76
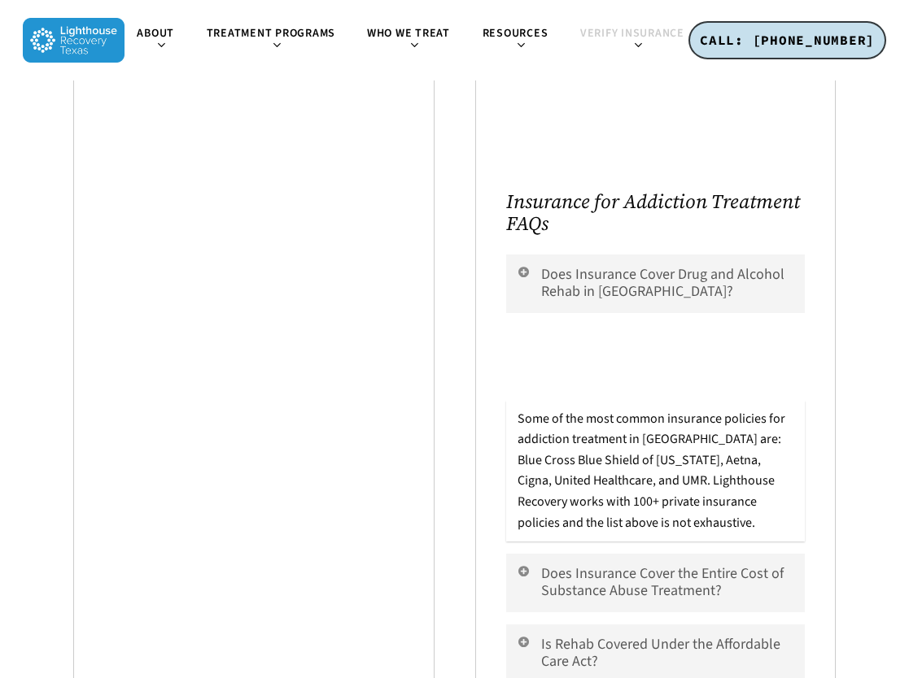
click at [598, 353] on link "What Types of Insurance Plans Cover Addiction Treatment in Dallas?" at bounding box center [655, 363] width 299 height 76
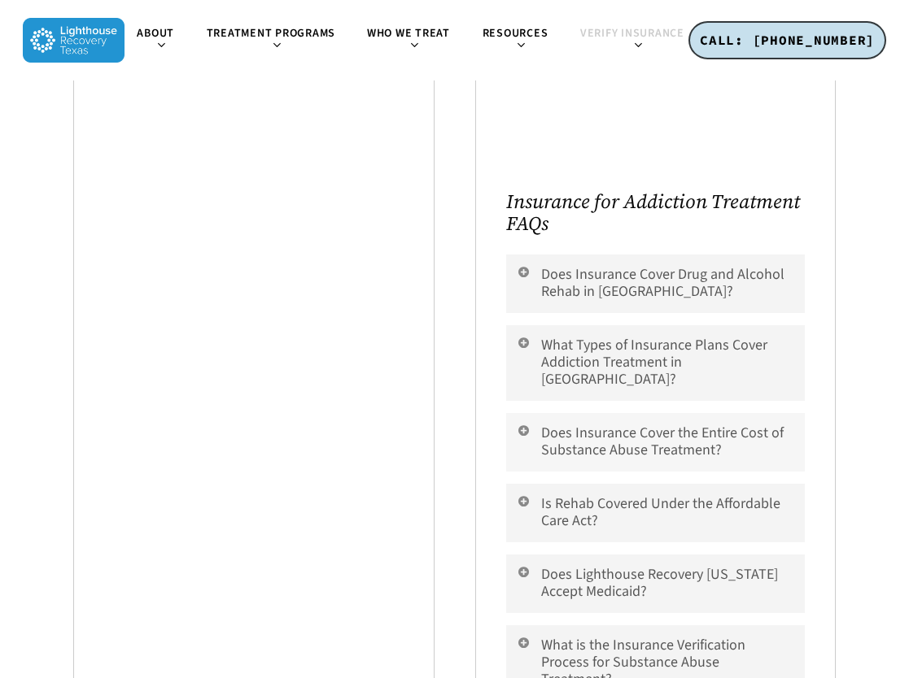
click at [612, 424] on link "Does Insurance Cover the Entire Cost of Substance Abuse Treatment?" at bounding box center [655, 442] width 299 height 59
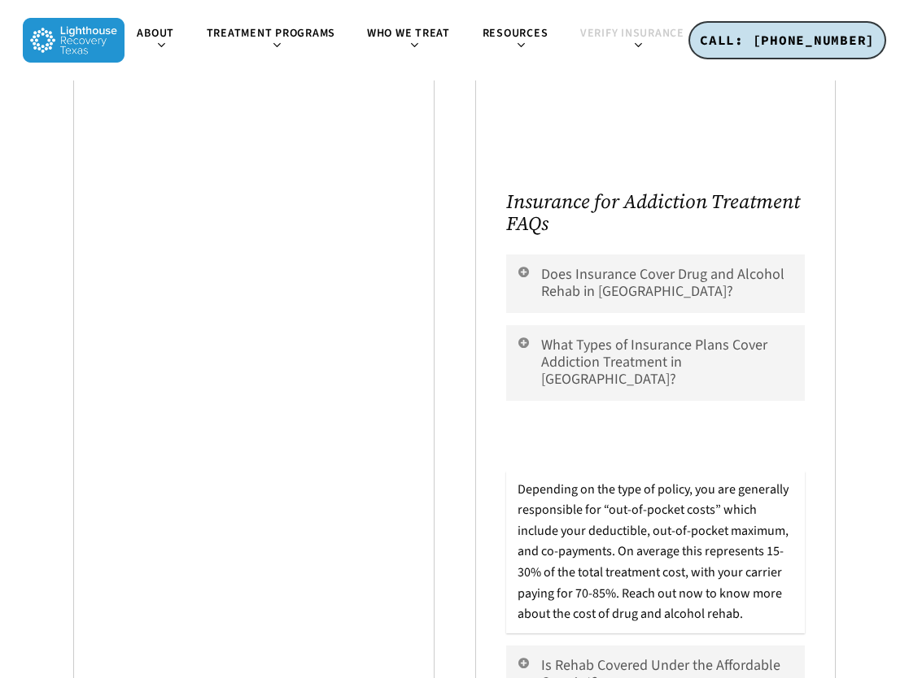
click at [630, 413] on link "Does Insurance Cover the Entire Cost of Substance Abuse Treatment?" at bounding box center [655, 442] width 299 height 59
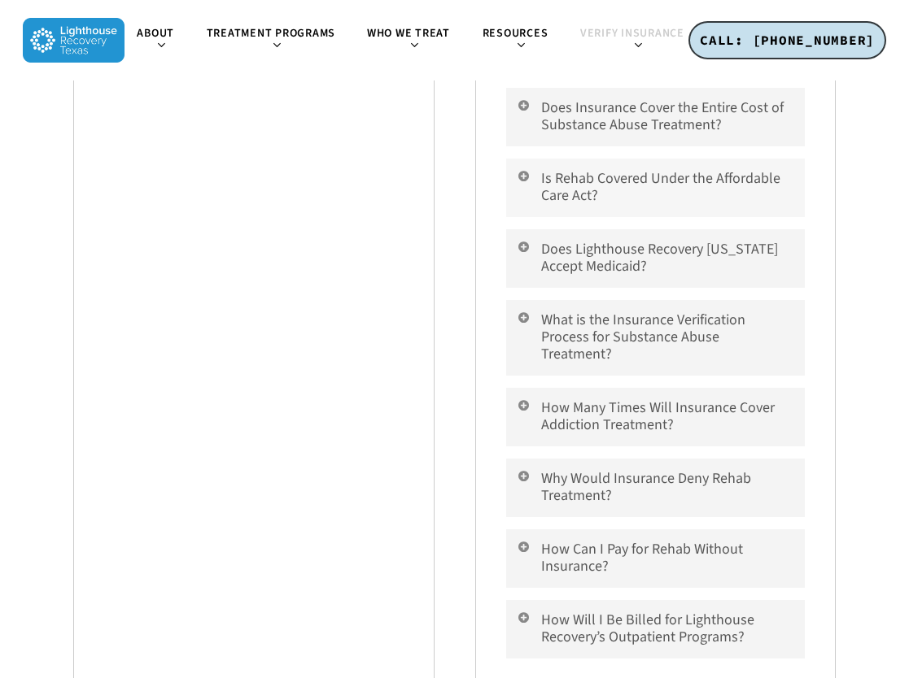
scroll to position [1627, 0]
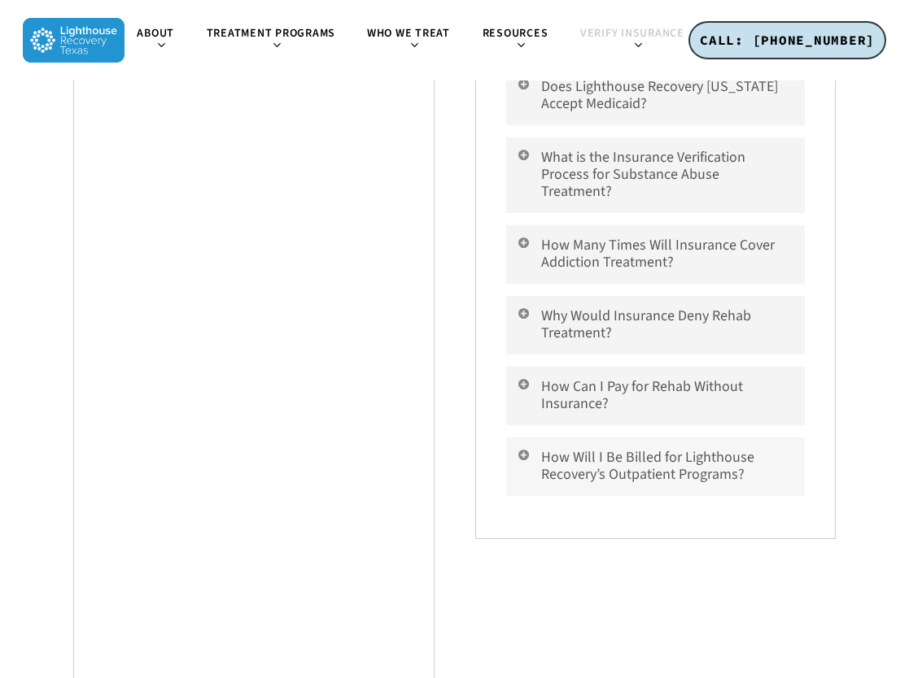
click at [655, 438] on link "How Will I Be Billed for Lighthouse Recovery’s Outpatient Programs?" at bounding box center [655, 467] width 299 height 59
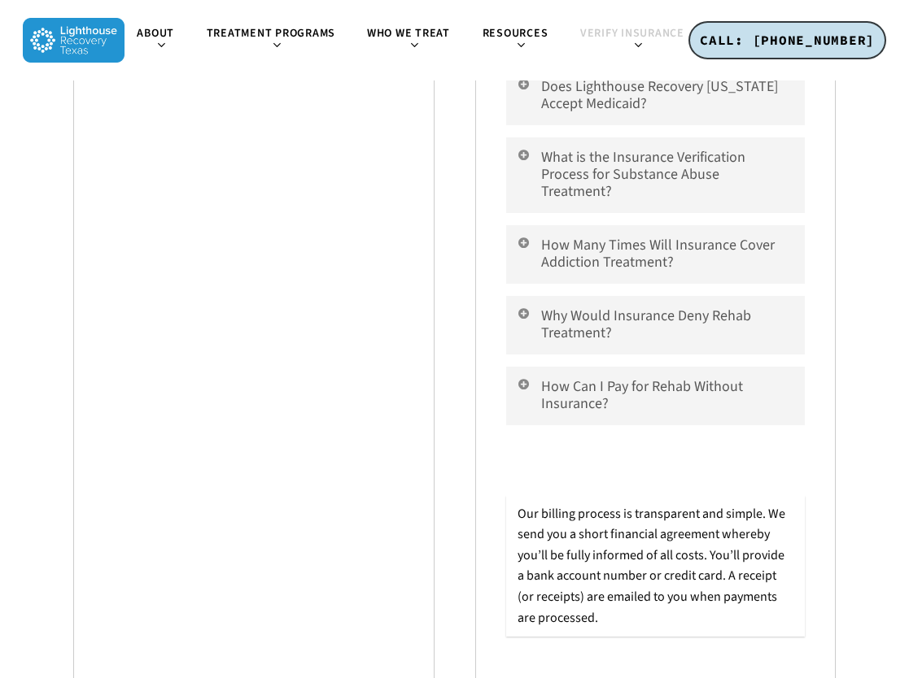
click at [650, 438] on link "How Will I Be Billed for Lighthouse Recovery’s Outpatient Programs?" at bounding box center [655, 467] width 299 height 59
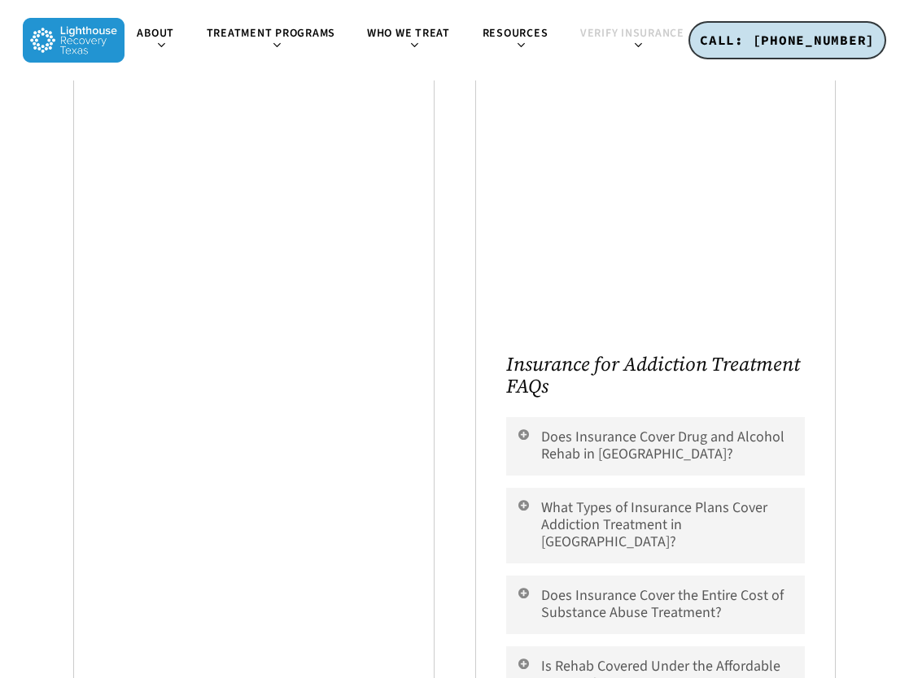
scroll to position [732, 0]
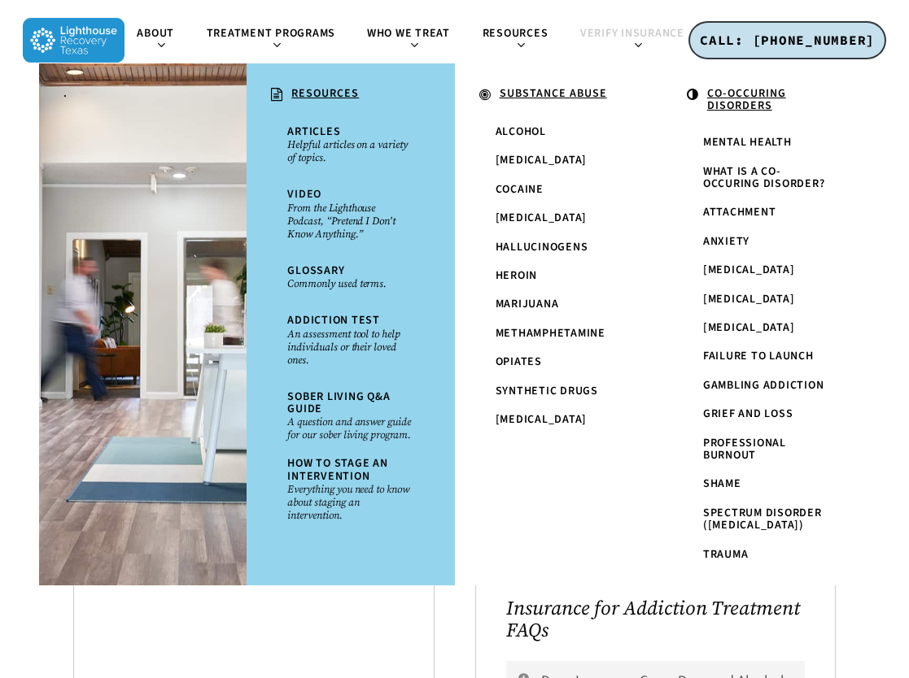
click at [291, 94] on u "RESOURCES" at bounding box center [325, 93] width 68 height 16
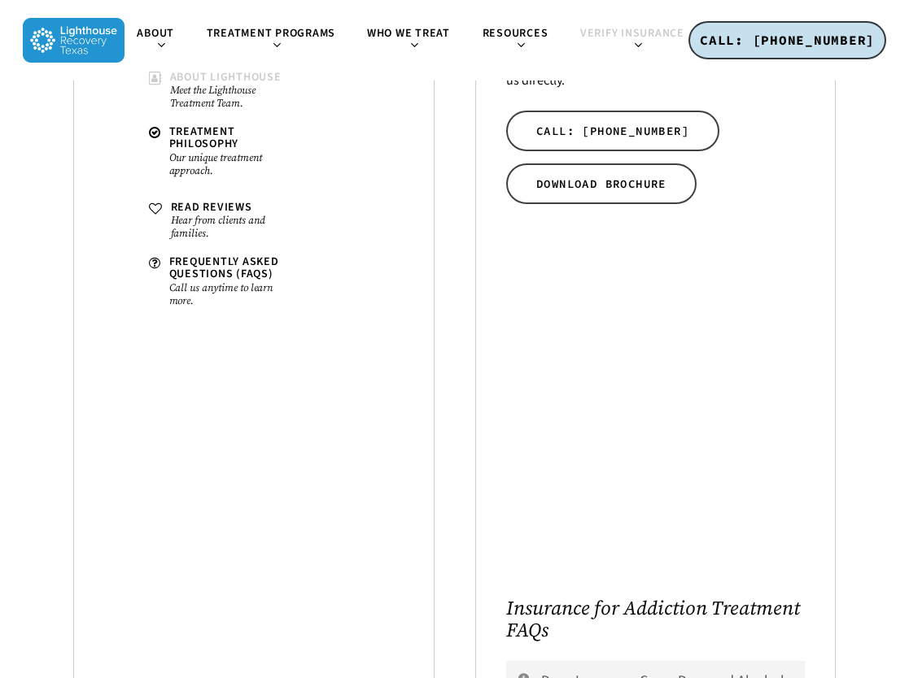
click at [164, 78] on link "About Lighthouse Meet the Lighthouse Treatment Team." at bounding box center [222, 90] width 163 height 55
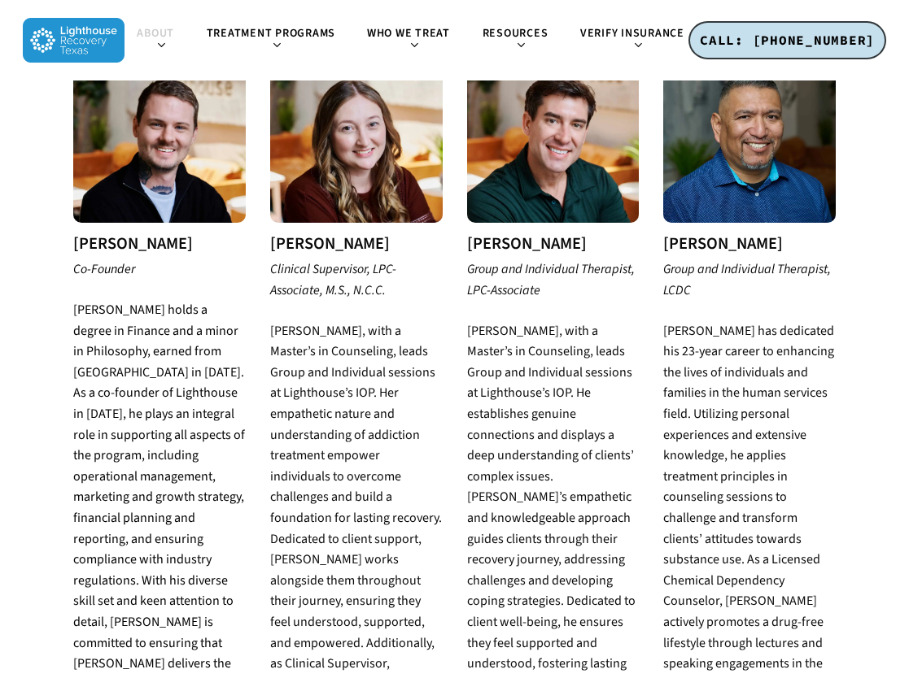
scroll to position [1952, 0]
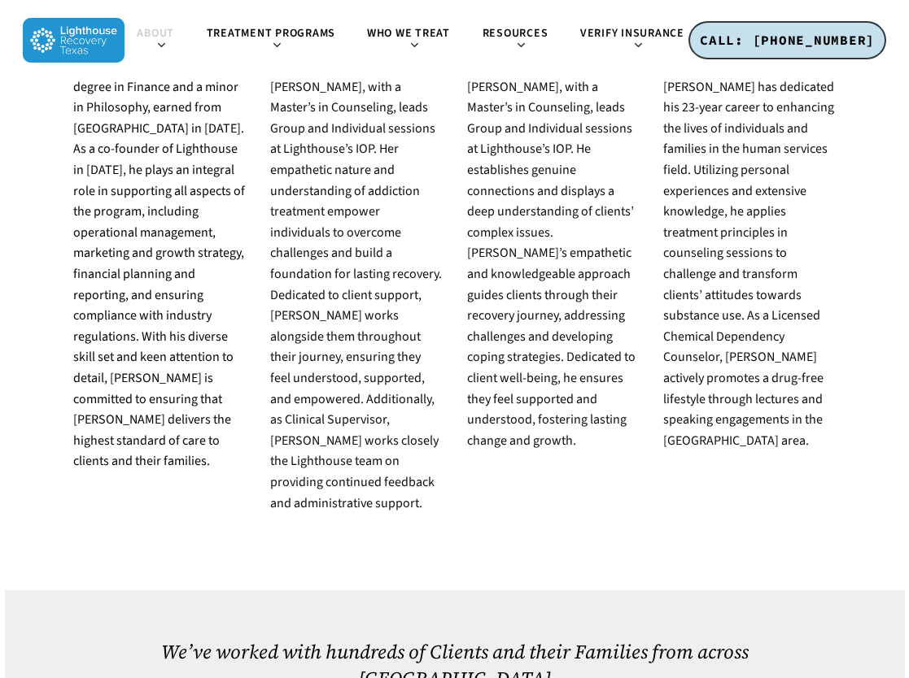
click at [50, 40] on img at bounding box center [74, 40] width 102 height 45
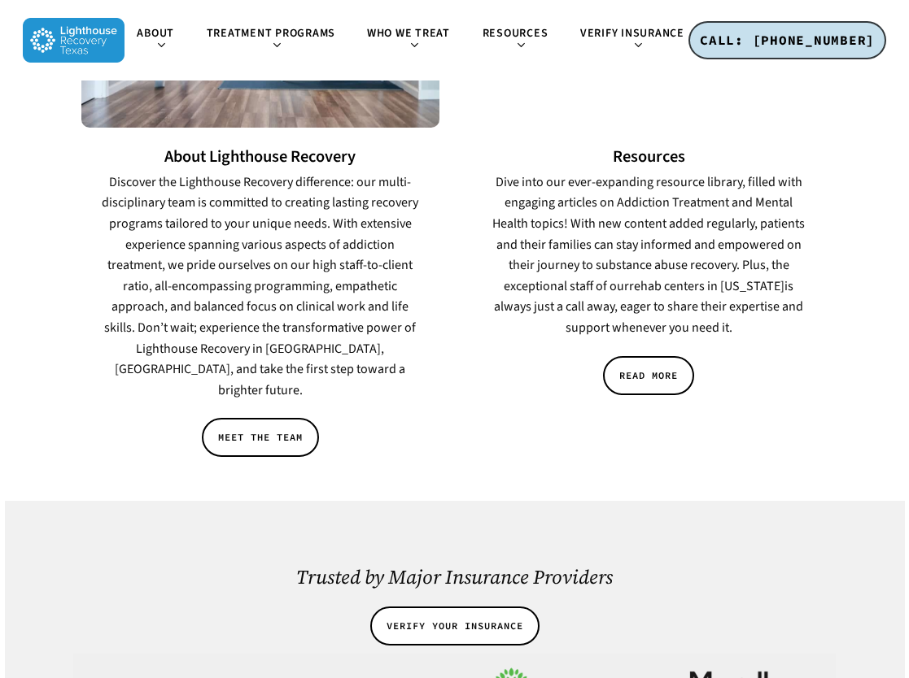
scroll to position [2766, 0]
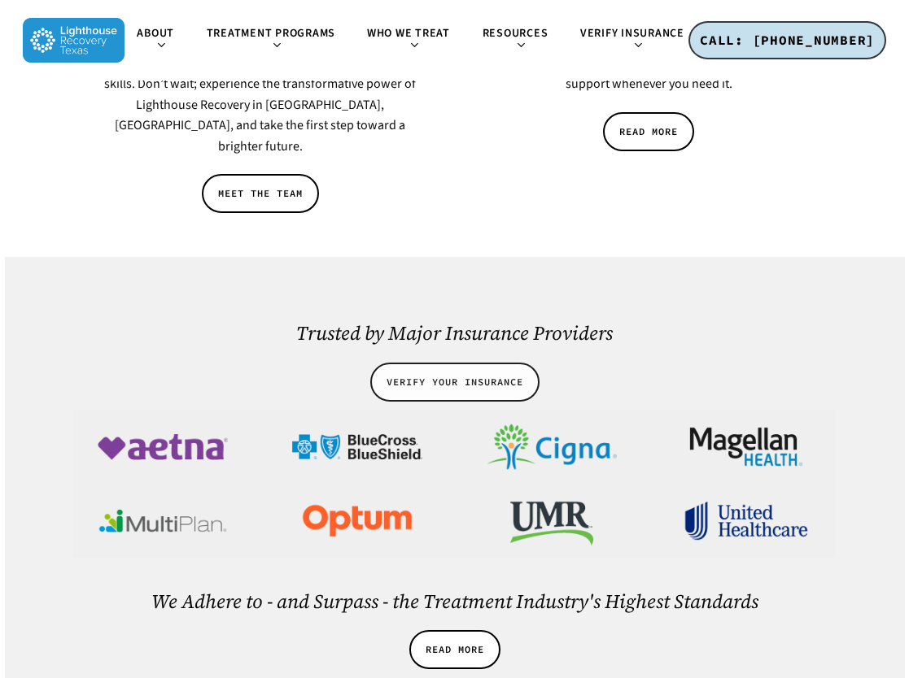
click at [443, 374] on span "VERIFY YOUR INSURANCE" at bounding box center [454, 382] width 137 height 16
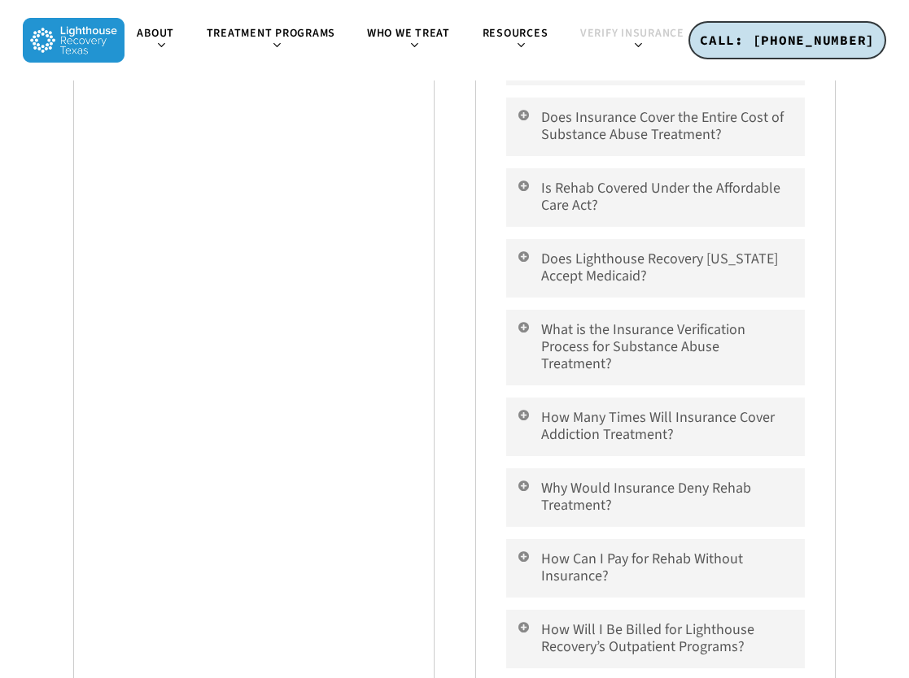
scroll to position [1302, 0]
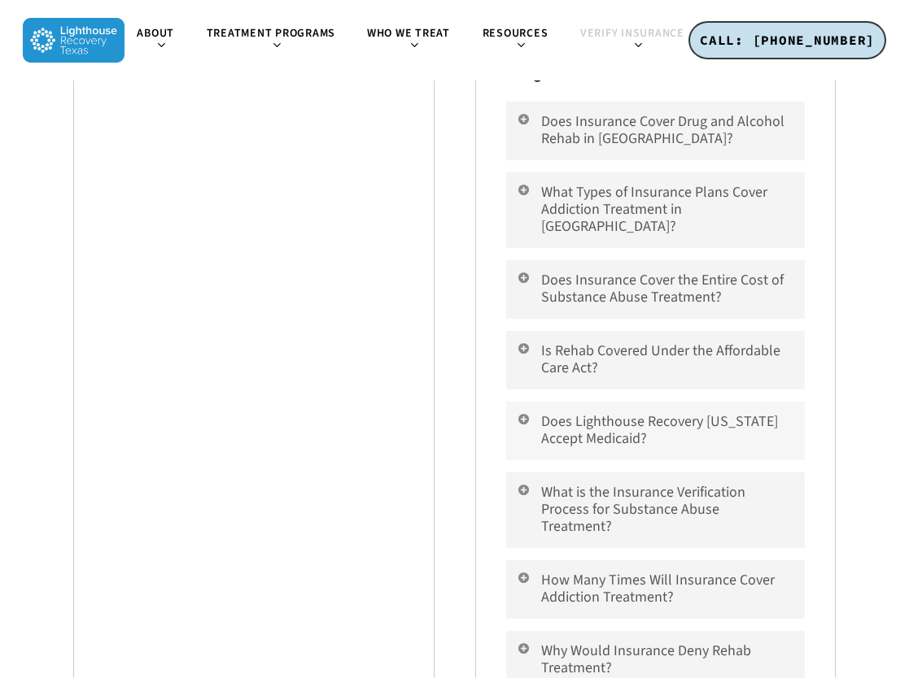
click at [733, 402] on link "Does Lighthouse Recovery Texas Accept Medicaid?" at bounding box center [655, 431] width 299 height 59
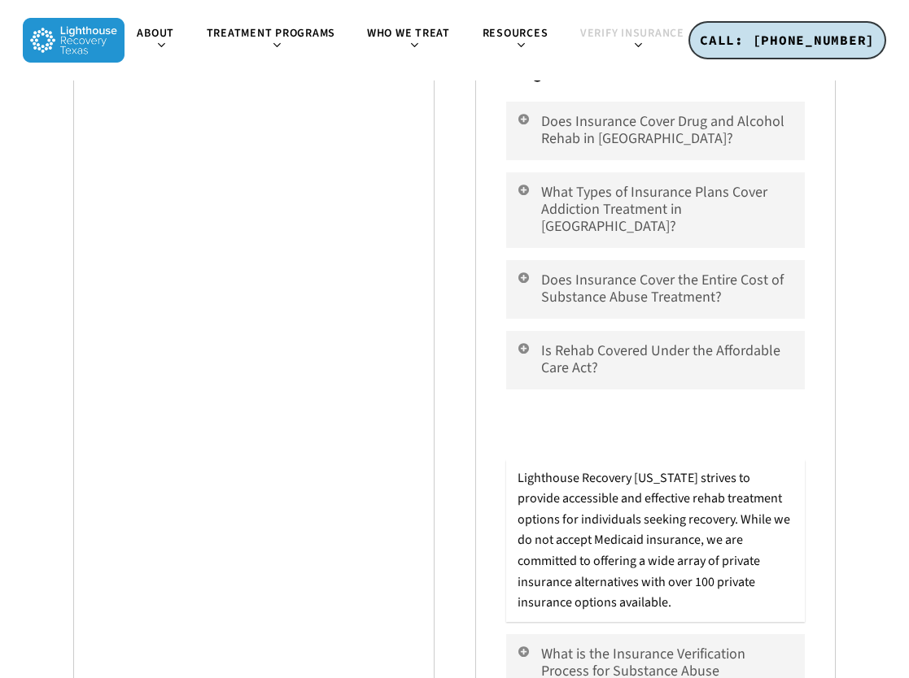
click at [699, 402] on link "Does Lighthouse Recovery Texas Accept Medicaid?" at bounding box center [655, 431] width 299 height 59
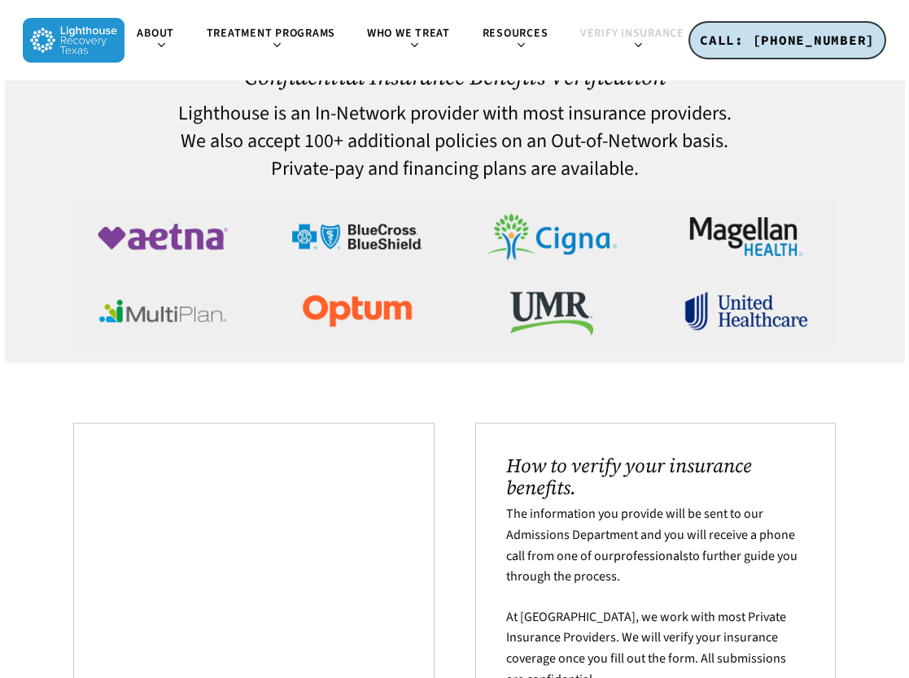
scroll to position [0, 0]
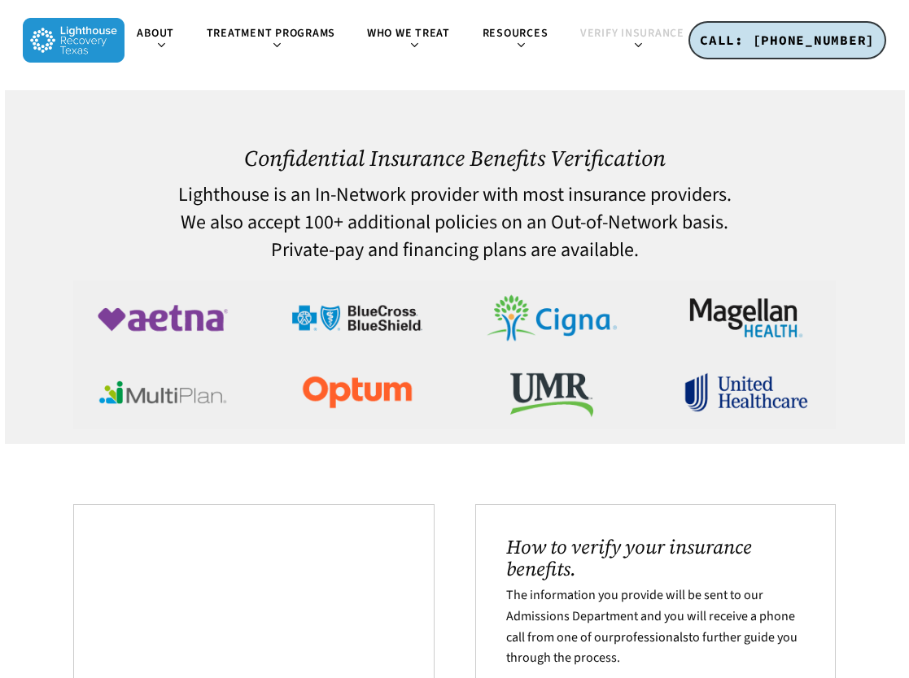
click at [763, 321] on img at bounding box center [746, 318] width 148 height 74
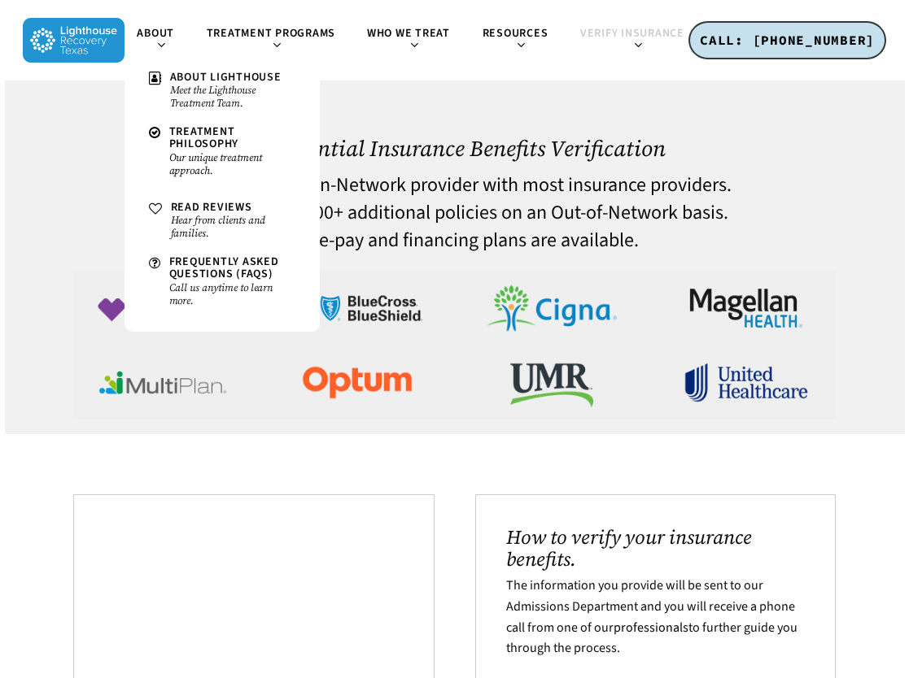
click at [76, 37] on img at bounding box center [74, 40] width 102 height 45
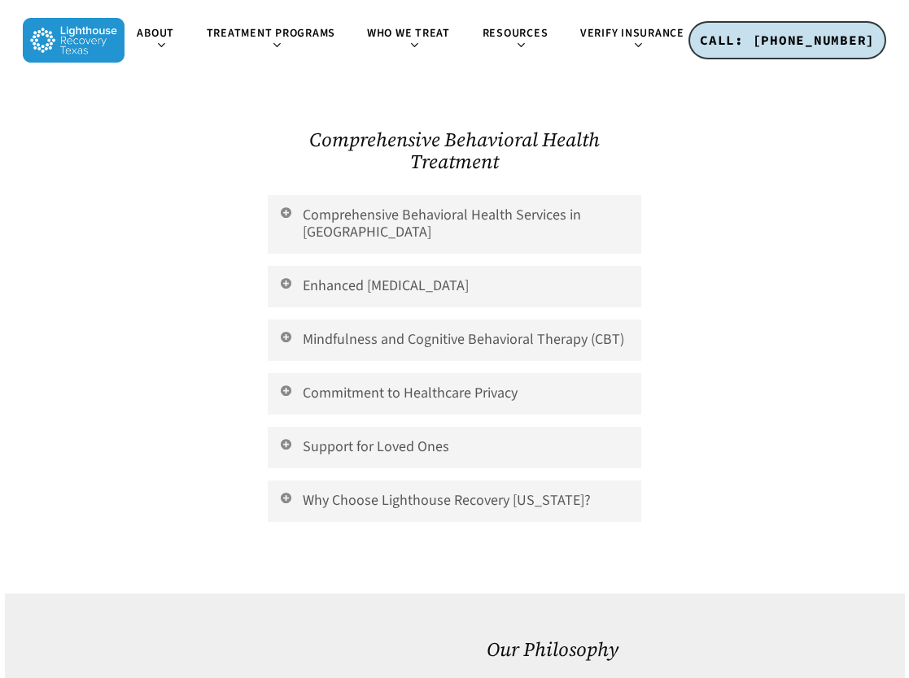
scroll to position [3823, 0]
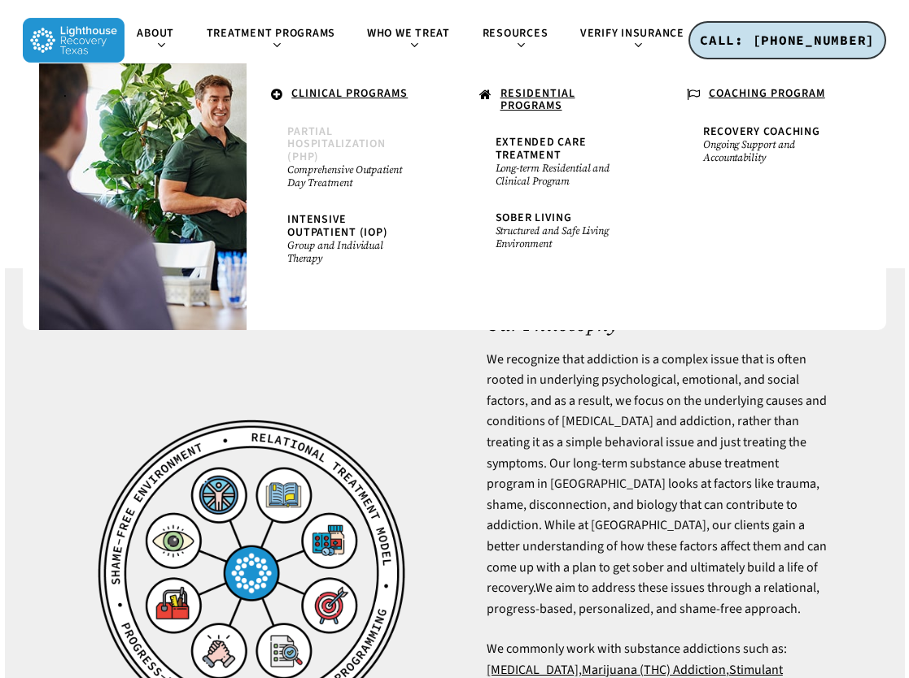
click at [347, 142] on span "Partial Hospitalization (PHP)" at bounding box center [336, 144] width 98 height 41
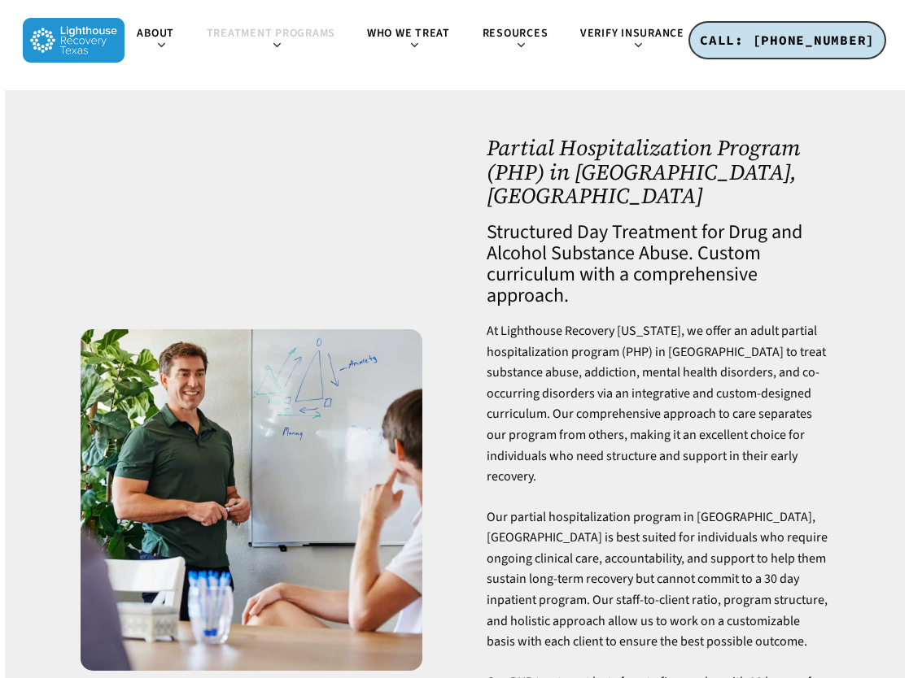
scroll to position [163, 0]
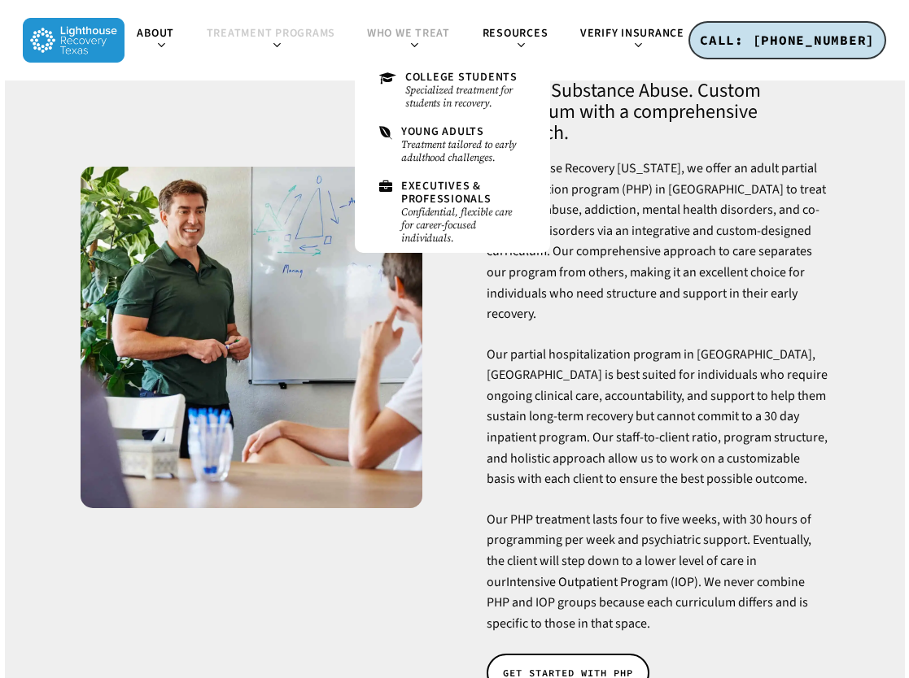
drag, startPoint x: 589, startPoint y: 346, endPoint x: 420, endPoint y: 38, distance: 351.0
click at [420, 38] on span "Who We Treat" at bounding box center [408, 33] width 83 height 16
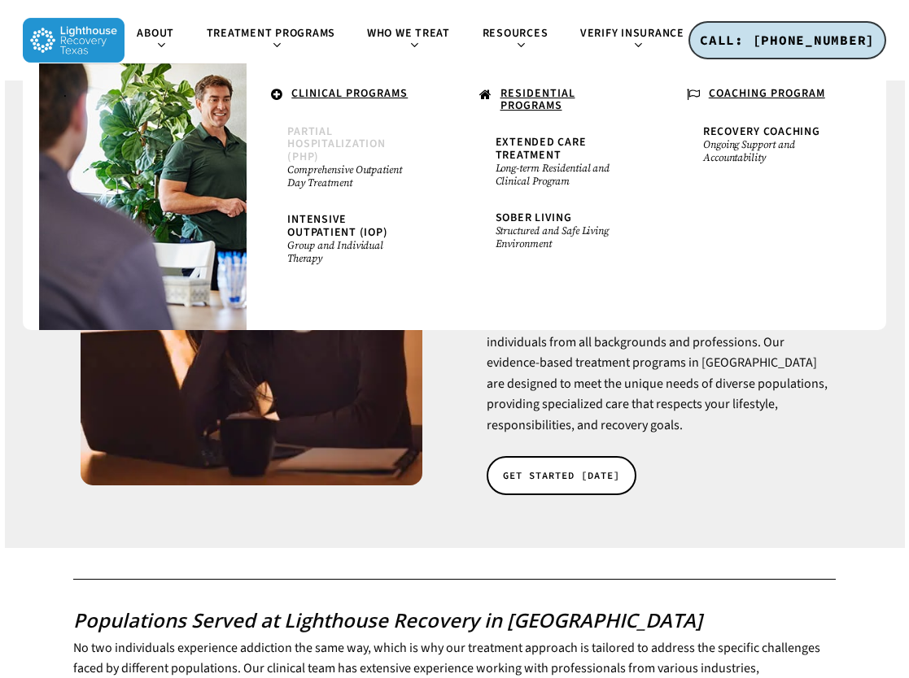
click at [323, 143] on span "Partial Hospitalization (PHP)" at bounding box center [336, 144] width 98 height 41
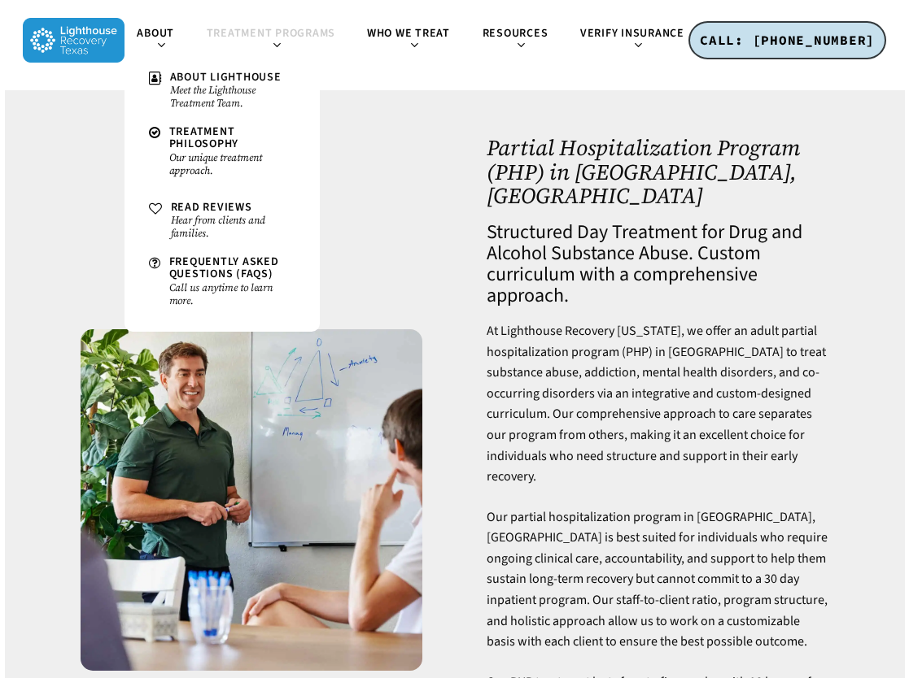
click at [164, 22] on li "About About Lighthouse Meet the Lighthouse Treatment Team. Treatment Philosophy…" at bounding box center [159, 40] width 71 height 81
click at [163, 24] on li "About About Lighthouse Meet the Lighthouse Treatment Team. Treatment Philosophy…" at bounding box center [159, 40] width 71 height 81
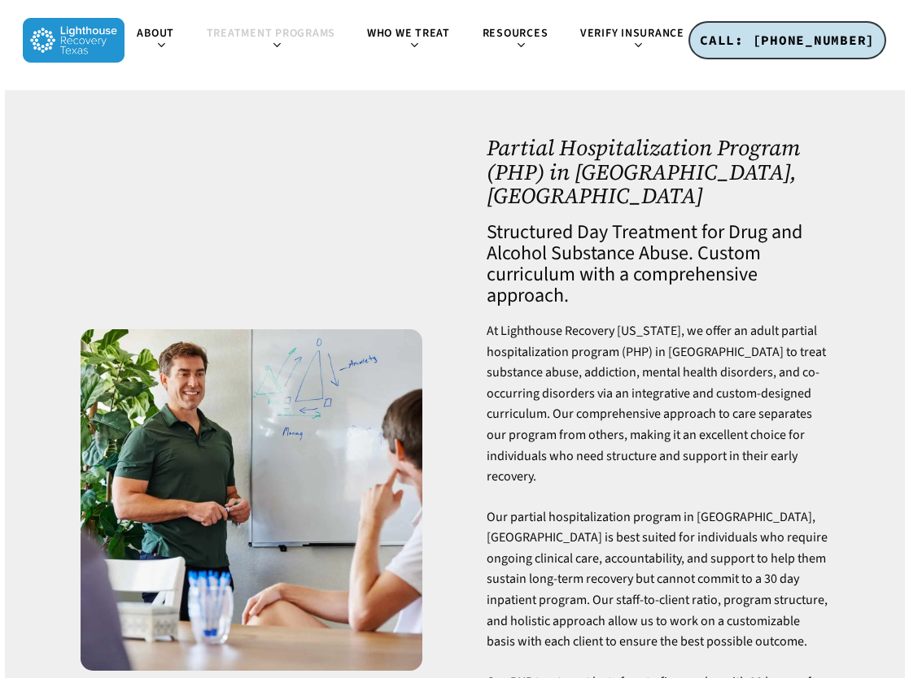
click at [111, 34] on img at bounding box center [74, 40] width 102 height 45
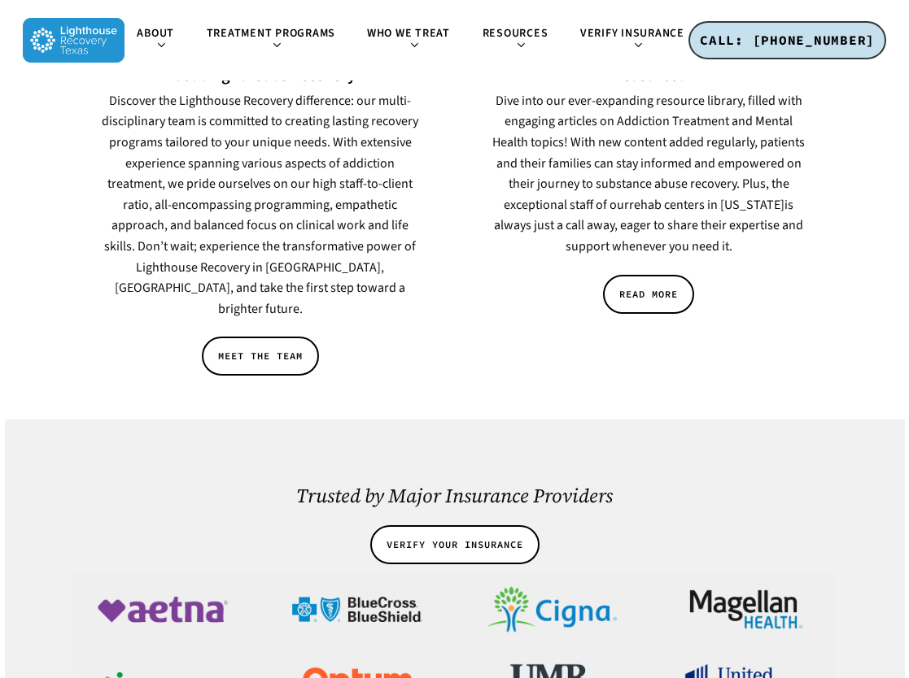
scroll to position [2847, 0]
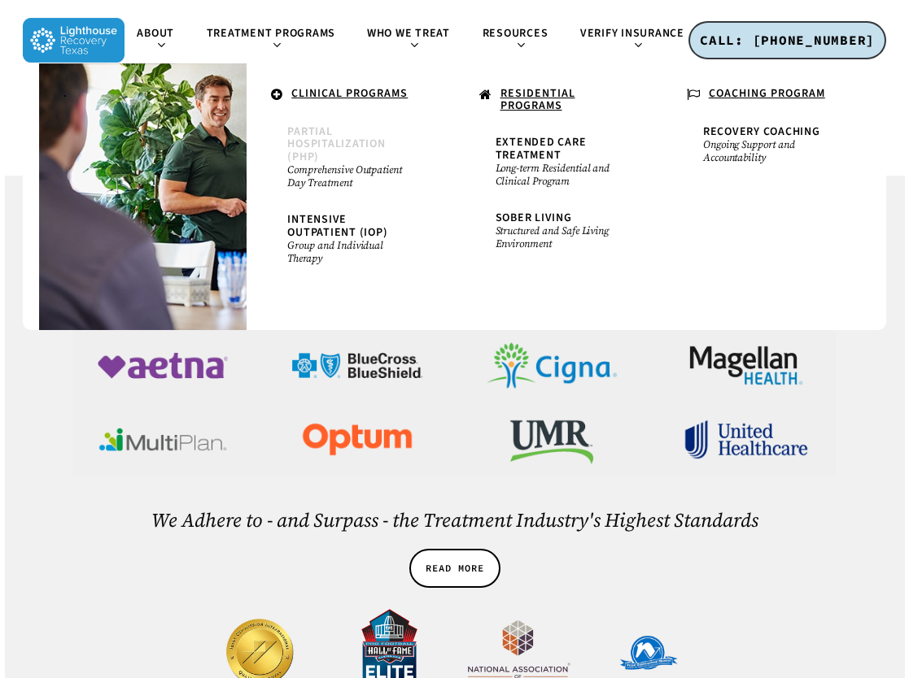
click at [320, 142] on span "Partial Hospitalization (PHP)" at bounding box center [336, 144] width 98 height 41
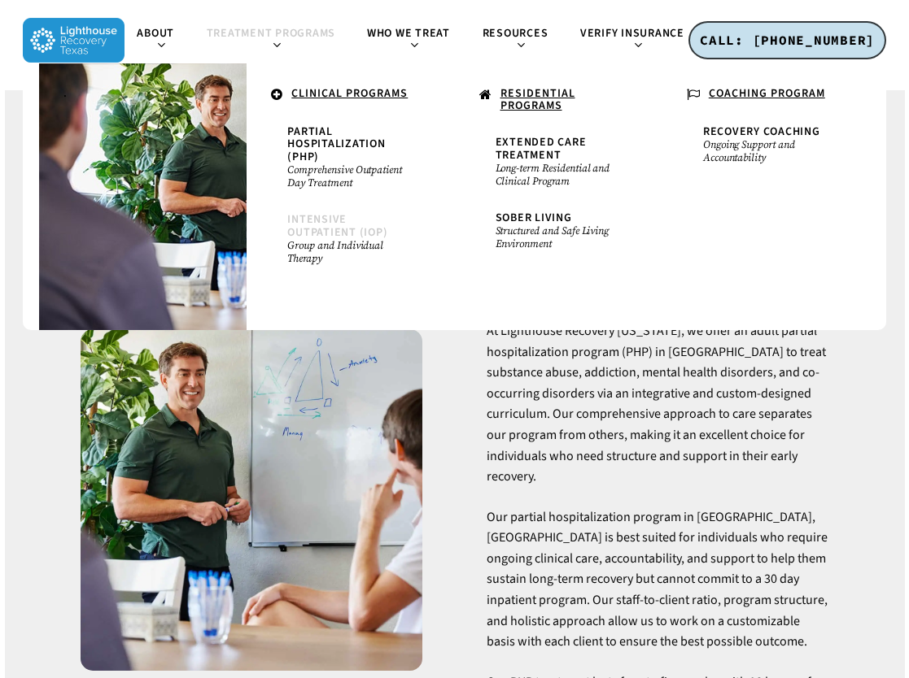
click at [340, 233] on span "Intensive Outpatient (IOP)" at bounding box center [337, 225] width 100 height 28
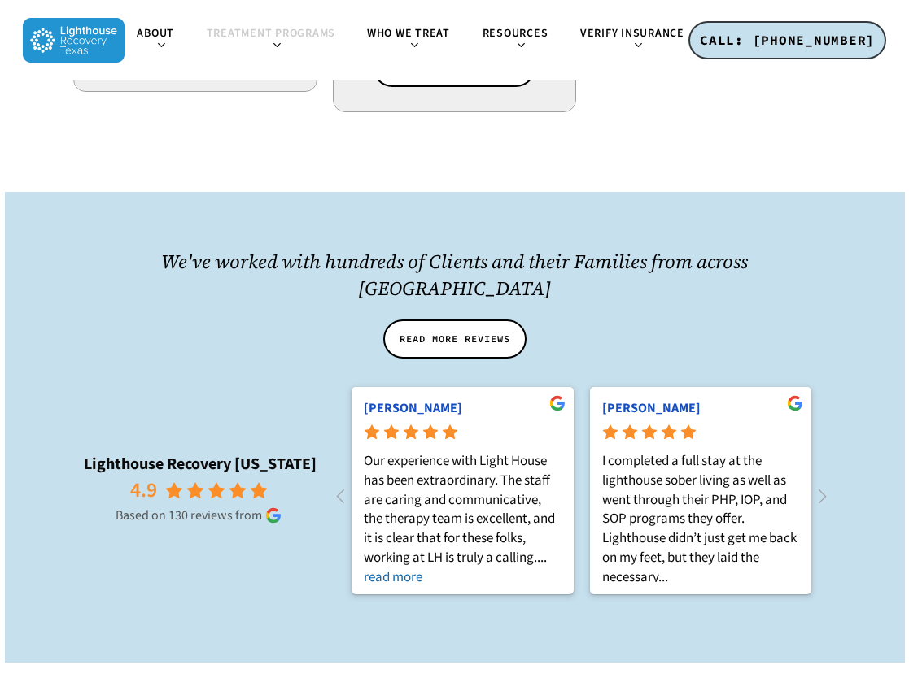
scroll to position [2034, 0]
